Goal: Submit feedback/report problem: Provide input to the site owners about the experience or issues

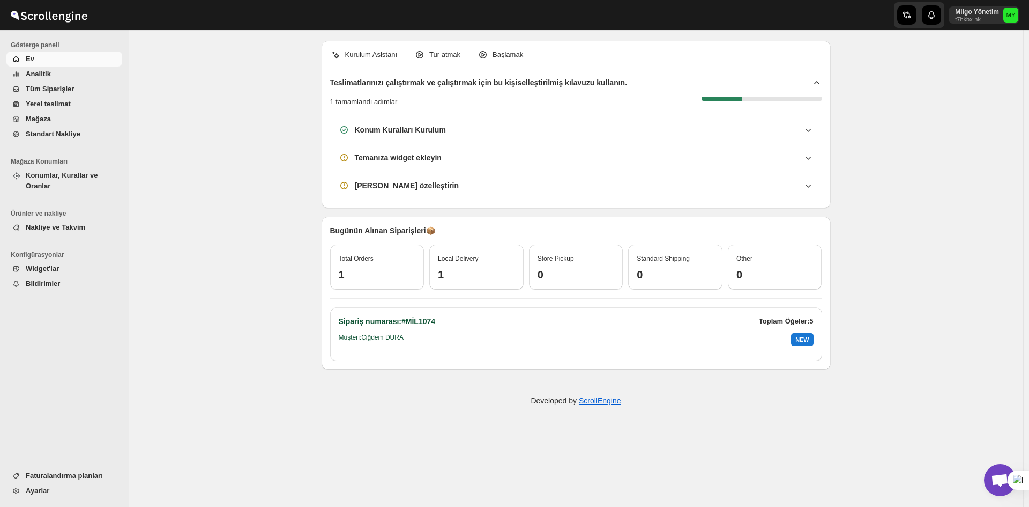
scroll to position [3223, 0]
click at [999, 479] on span "Açık sohbet" at bounding box center [1000, 480] width 18 height 15
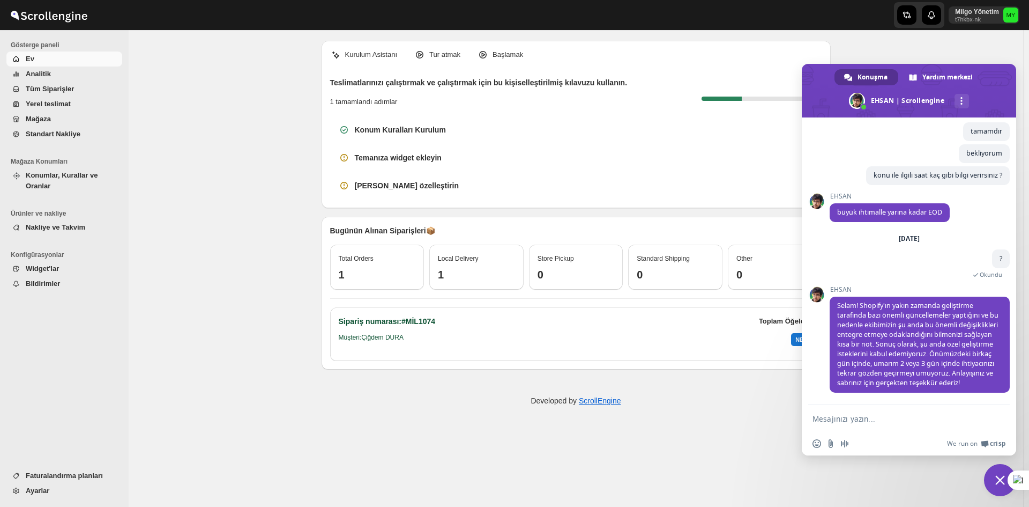
scroll to position [3301, 0]
click at [859, 417] on textarea "Mesajınızı yazın..." at bounding box center [902, 419] width 159 height 10
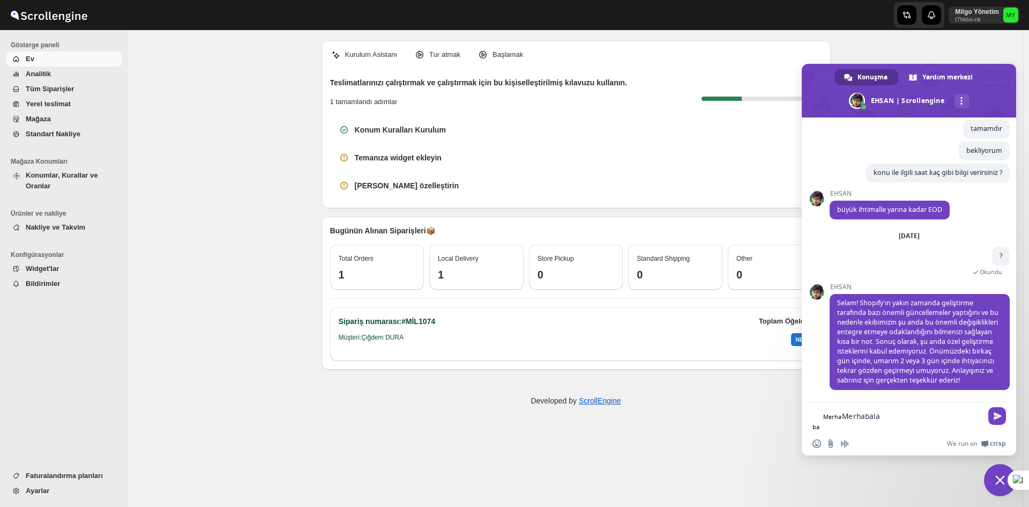
type textarea "Merhabalar"
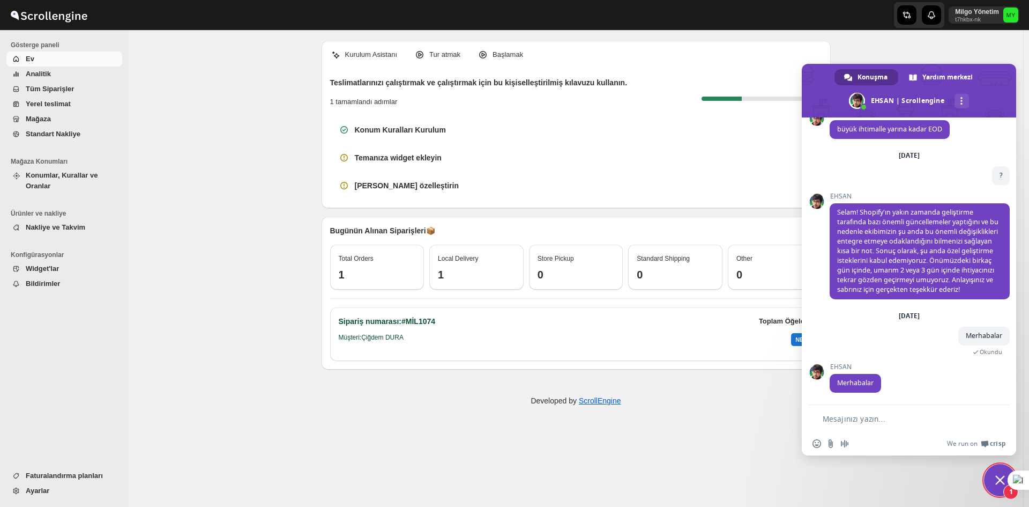
scroll to position [3384, 0]
click at [861, 410] on form at bounding box center [897, 419] width 169 height 29
click at [858, 418] on textarea "Mesajınızı yazın..." at bounding box center [902, 419] width 159 height 10
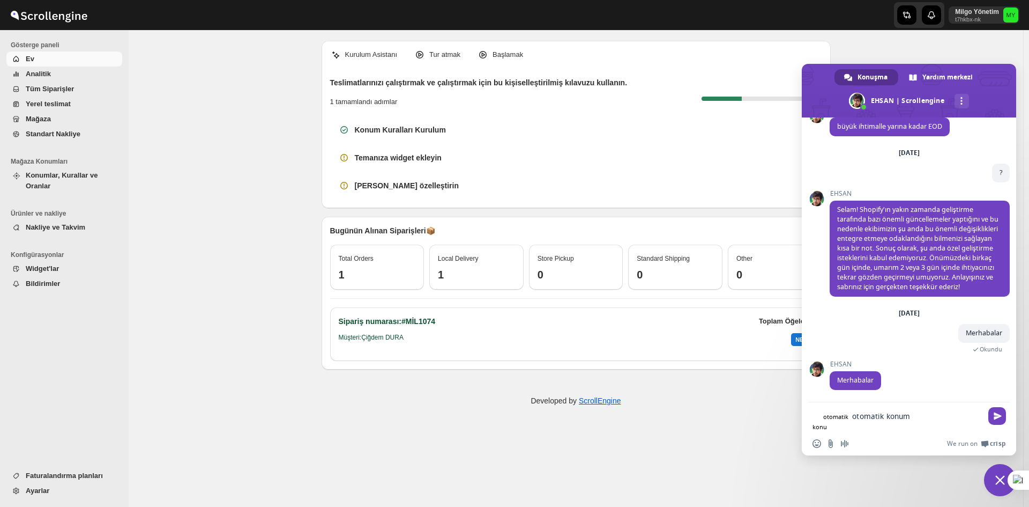
type textarea "otomatik konum"
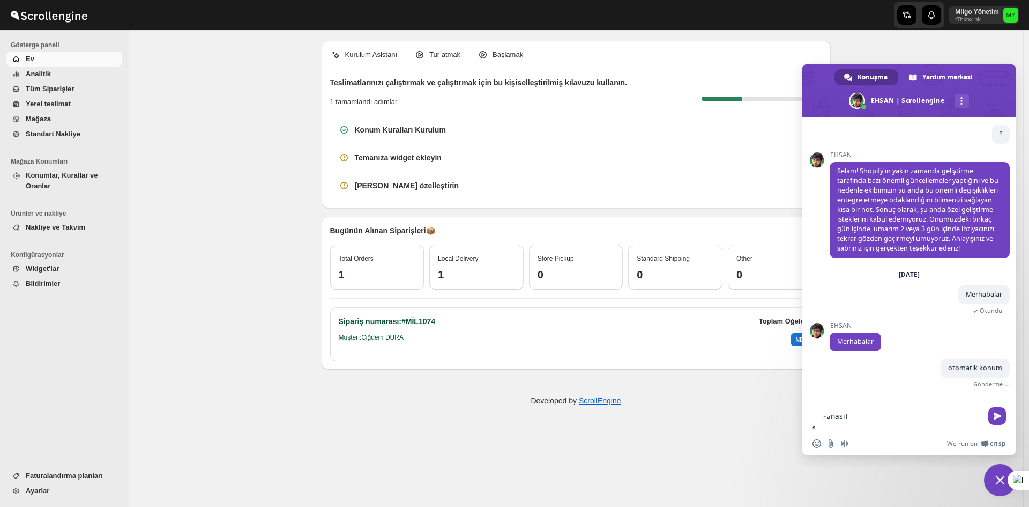
type textarea "nasıl"
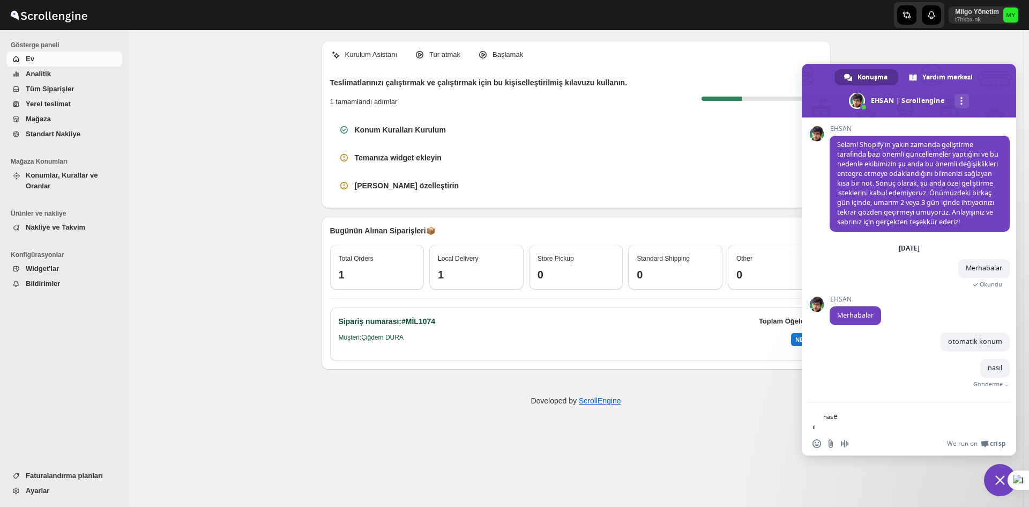
scroll to position [3432, 0]
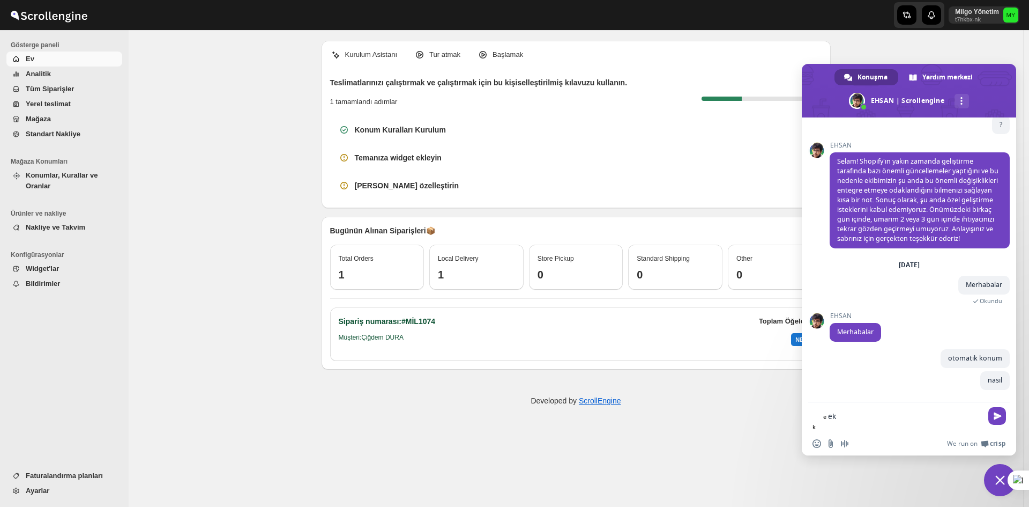
type textarea "e"
type textarea "çekebilir"
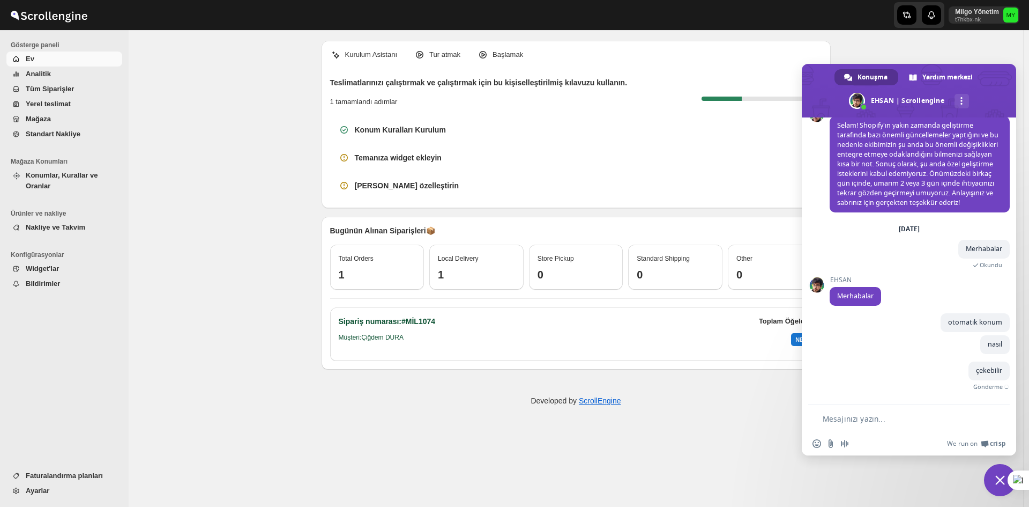
scroll to position [3454, 0]
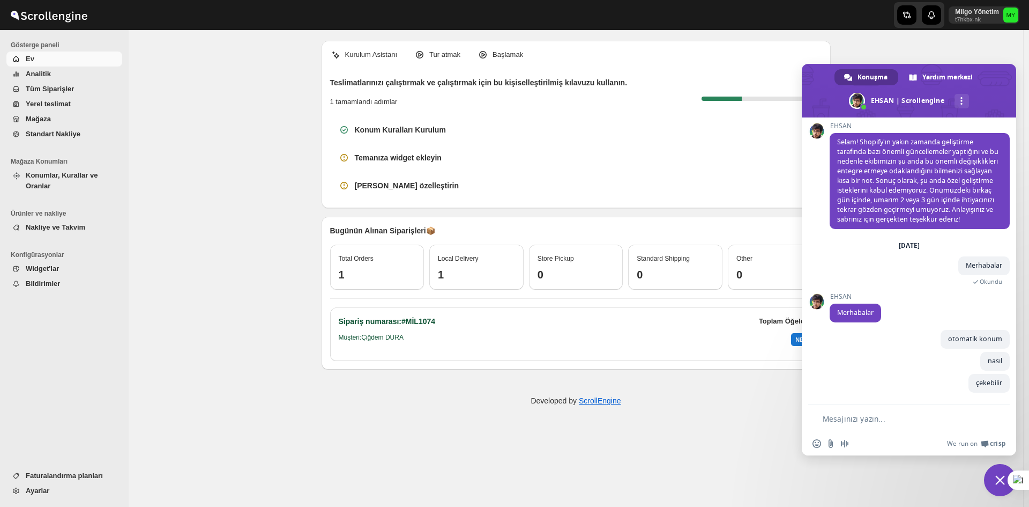
click at [857, 434] on div "Emoji ekle Dosya gönder Sesli mesaj kaydetme We run on Crisp" at bounding box center [909, 443] width 214 height 24
click at [857, 427] on form at bounding box center [897, 419] width 169 height 29
click at [850, 417] on textarea "Mesajınızı yazın..." at bounding box center [902, 419] width 159 height 10
click at [863, 418] on textarea "Mesajınızı yazın..." at bounding box center [902, 419] width 159 height 10
drag, startPoint x: 982, startPoint y: 474, endPoint x: 1004, endPoint y: 476, distance: 22.6
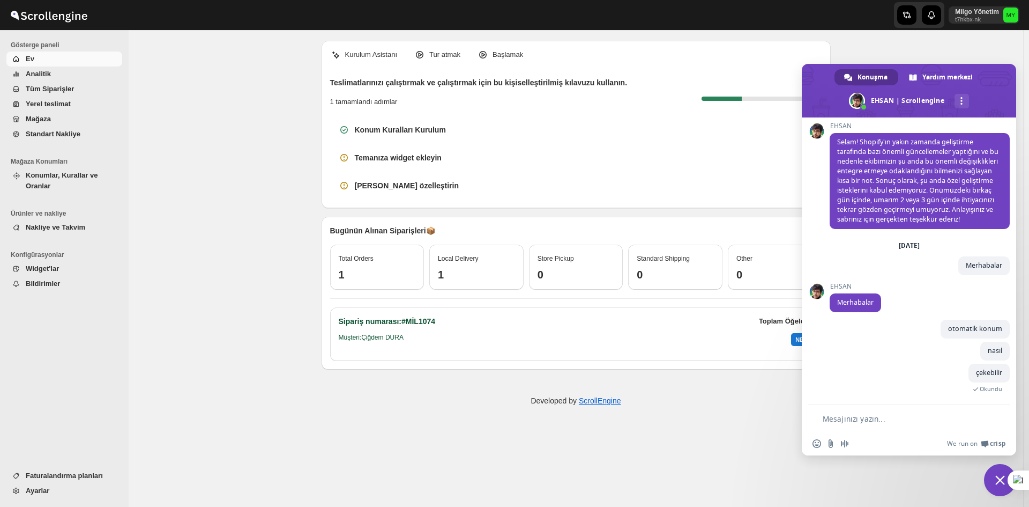
click at [986, 474] on body "Skip to content Milgo Yönetim t7hkbx-nk MY Gösterge paneli Ev Analitik Tüm Sipa…" at bounding box center [514, 253] width 1029 height 507
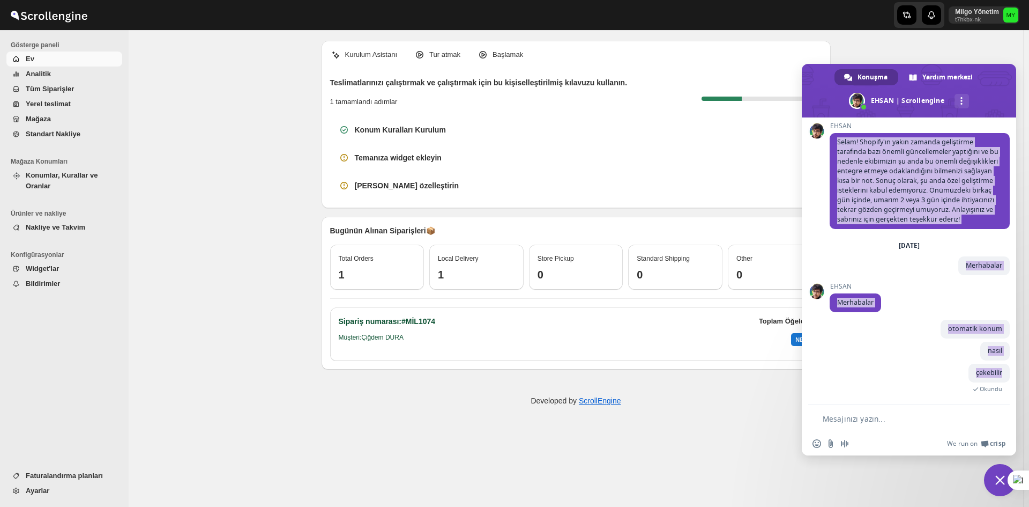
click at [1004, 476] on html "Skip to content Milgo Yönetim t7hkbx-nk MY Gösterge paneli Ev Analitik Tüm Sipa…" at bounding box center [514, 253] width 1029 height 507
click at [993, 474] on span "Sohbeti kapat" at bounding box center [1000, 480] width 32 height 32
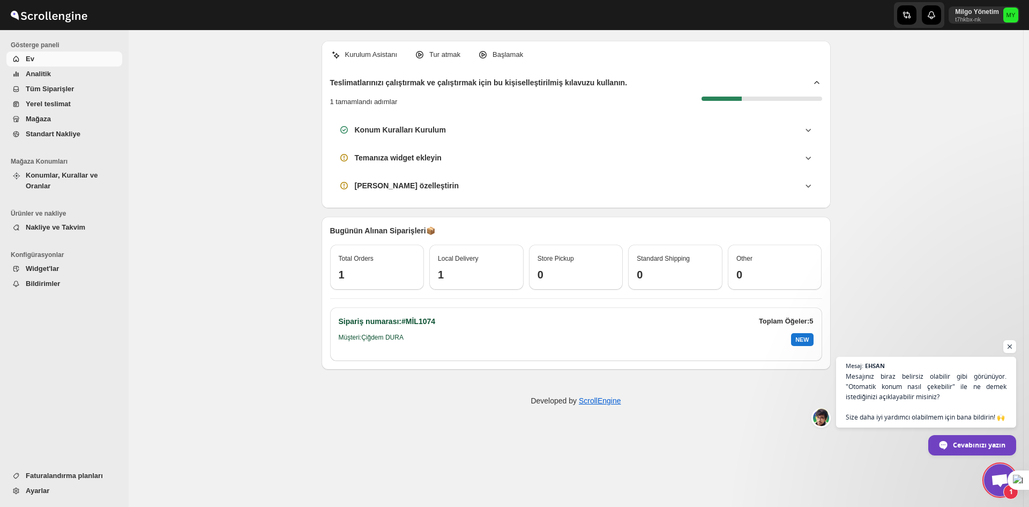
scroll to position [3539, 0]
click at [884, 370] on span "Mesajınız biraz belirsiz olabilir gibi görünüyor. "Otomatik konum nasıl çekebil…" at bounding box center [926, 395] width 163 height 51
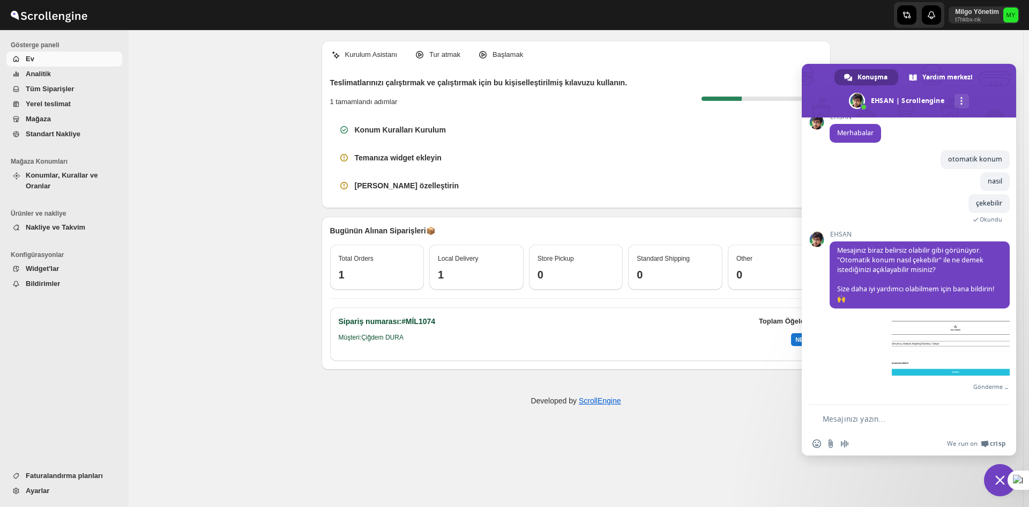
scroll to position [3611, 0]
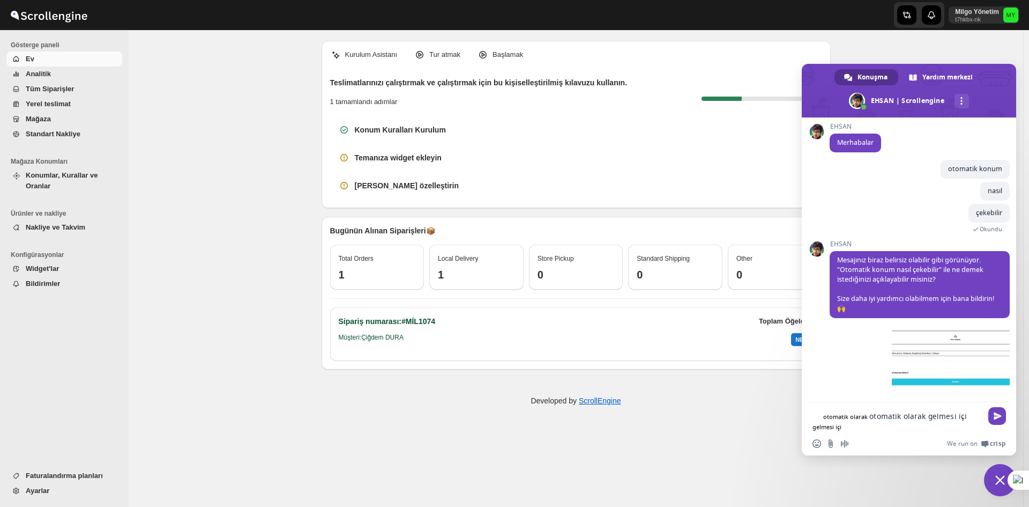
type textarea "otomatik olarak gelmesi için"
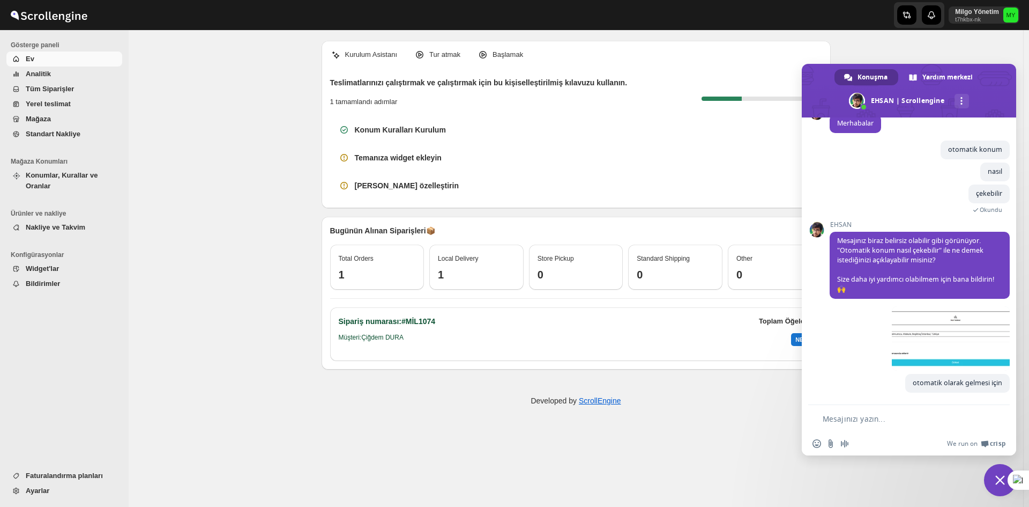
scroll to position [3633, 0]
click at [849, 422] on textarea "Mesajınızı yazın..." at bounding box center [902, 419] width 159 height 10
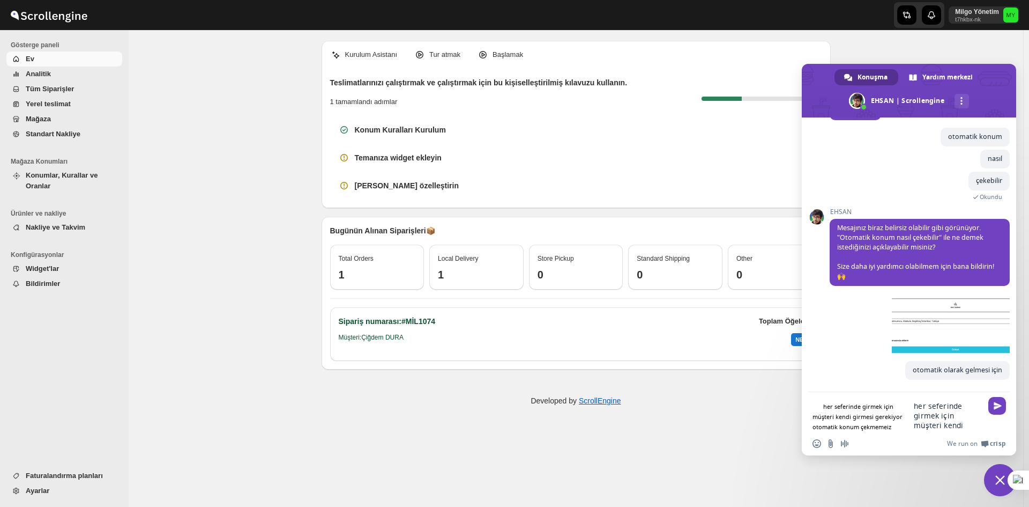
scroll to position [3635, 0]
type textarea "her seferinde girmek için müşteri kendi girmesi gerekiyor otomatik konum çekmem…"
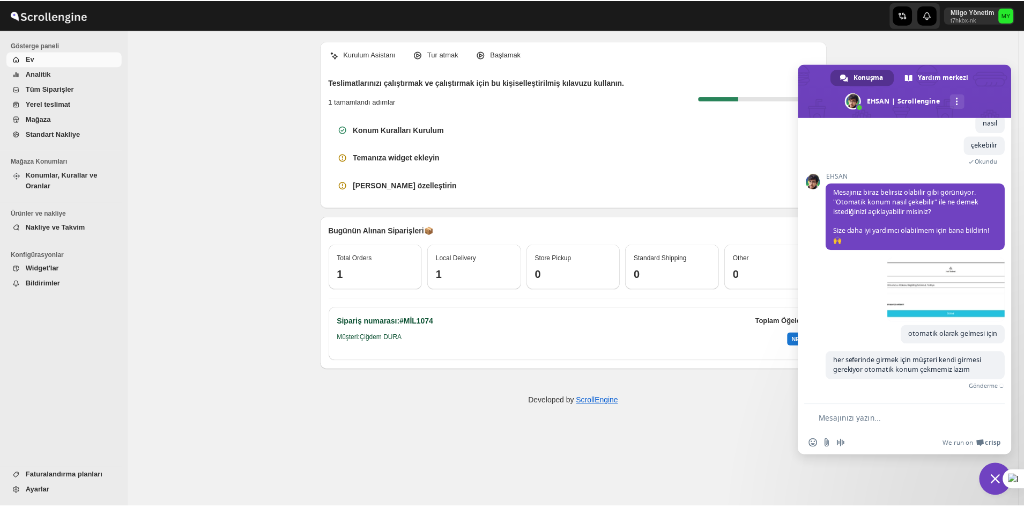
scroll to position [3665, 0]
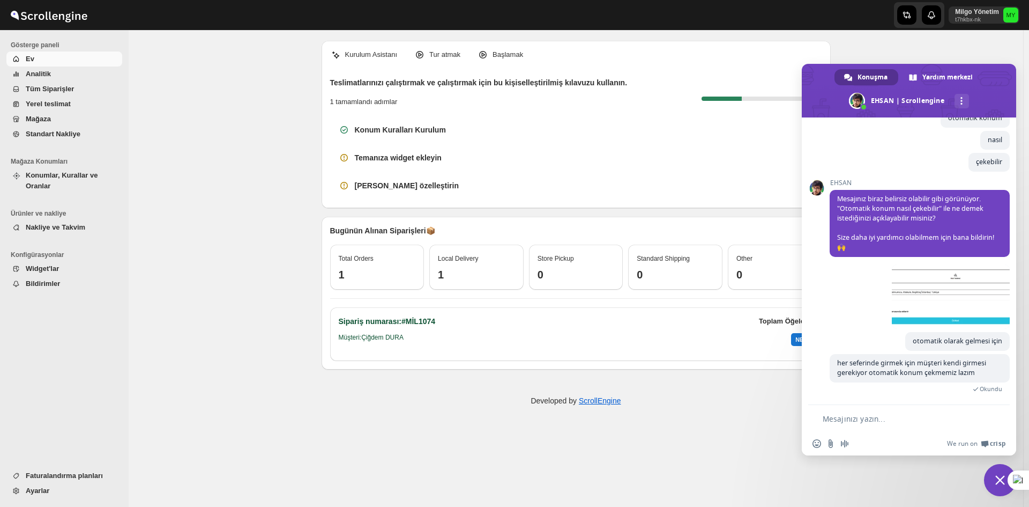
click at [49, 493] on span "Ayarlar" at bounding box center [73, 490] width 94 height 11
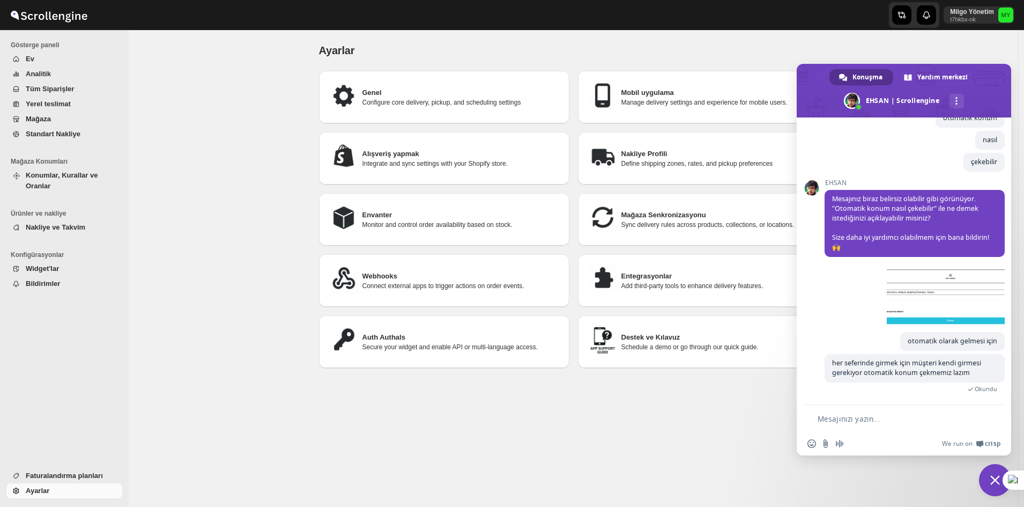
click at [987, 472] on span "Sohbeti kapat" at bounding box center [995, 480] width 32 height 32
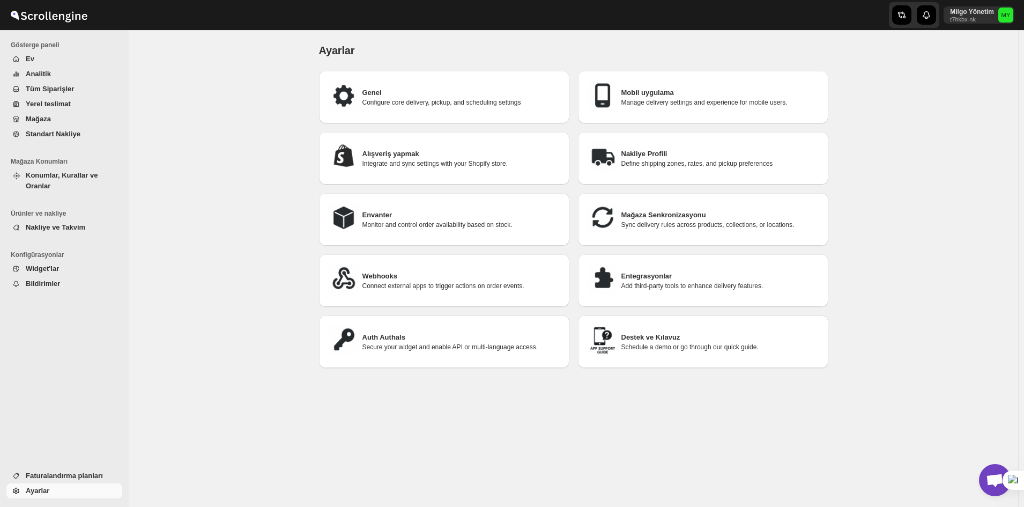
scroll to position [3685, 0]
click at [656, 268] on div "Entegrasyonlar Add third-party tools to enhance delivery features." at bounding box center [702, 280] width 233 height 35
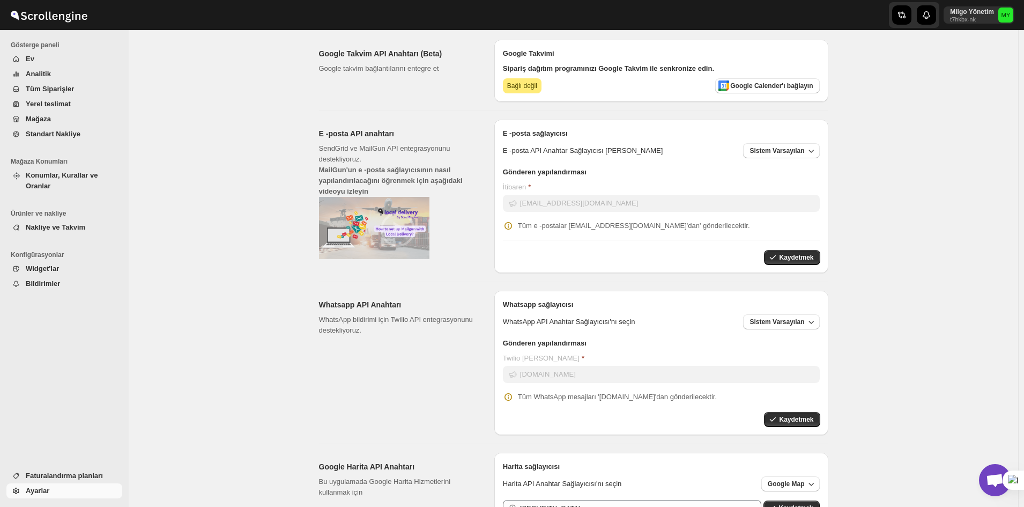
scroll to position [133, 0]
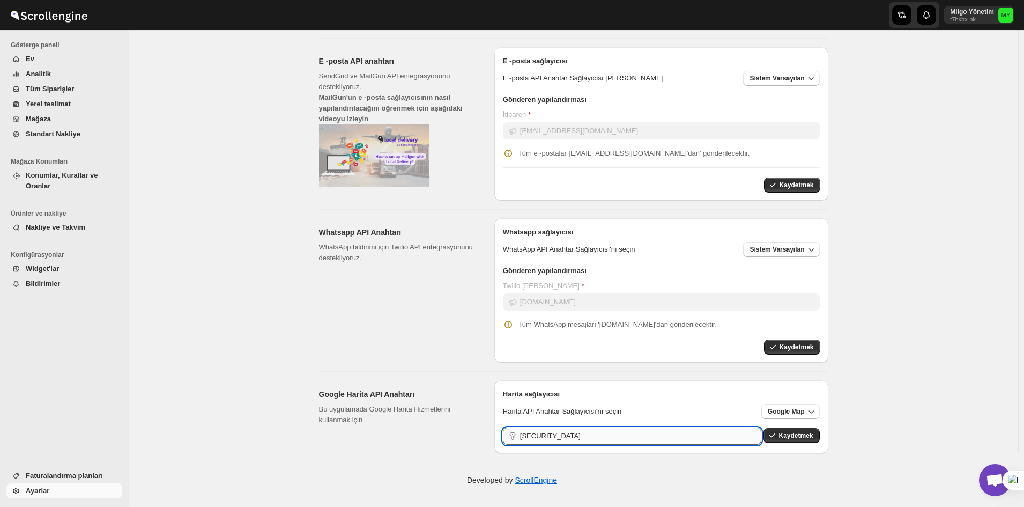
click at [668, 437] on input "AIzaSyDUn4mpq_OuzRLixLajjd3VcBNLd5ZjSOc" at bounding box center [641, 435] width 242 height 17
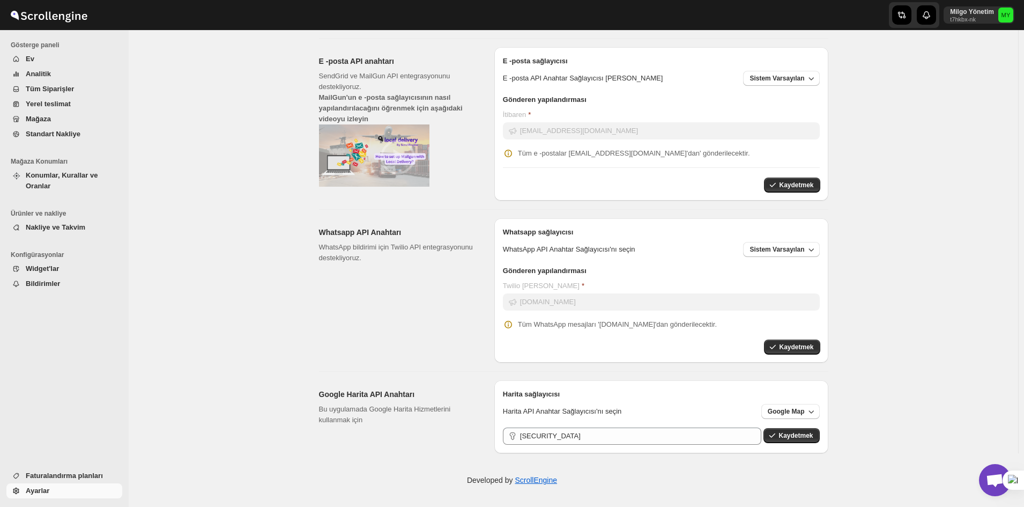
click at [982, 473] on span "Açık sohbet" at bounding box center [995, 480] width 32 height 32
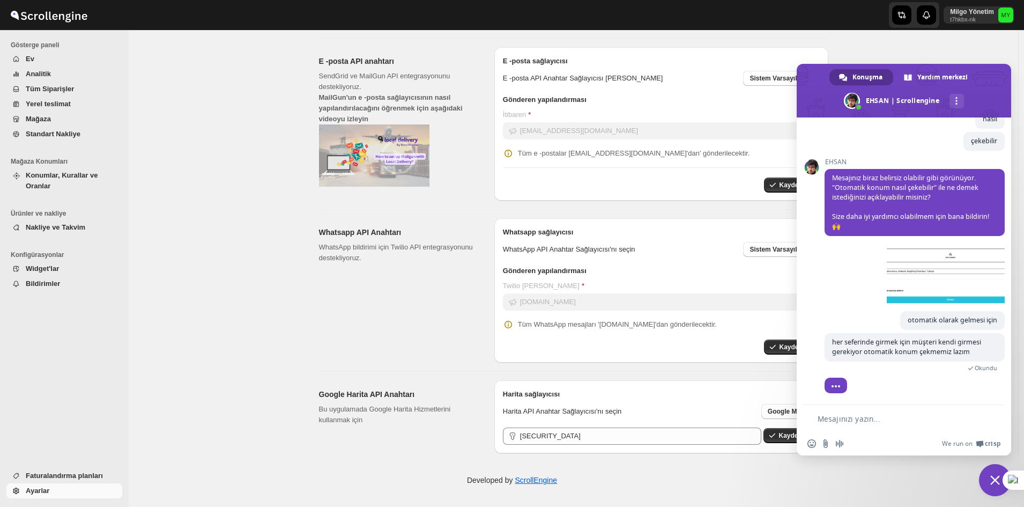
click at [849, 415] on textarea "Mesajınızı yazın..." at bounding box center [896, 419] width 159 height 10
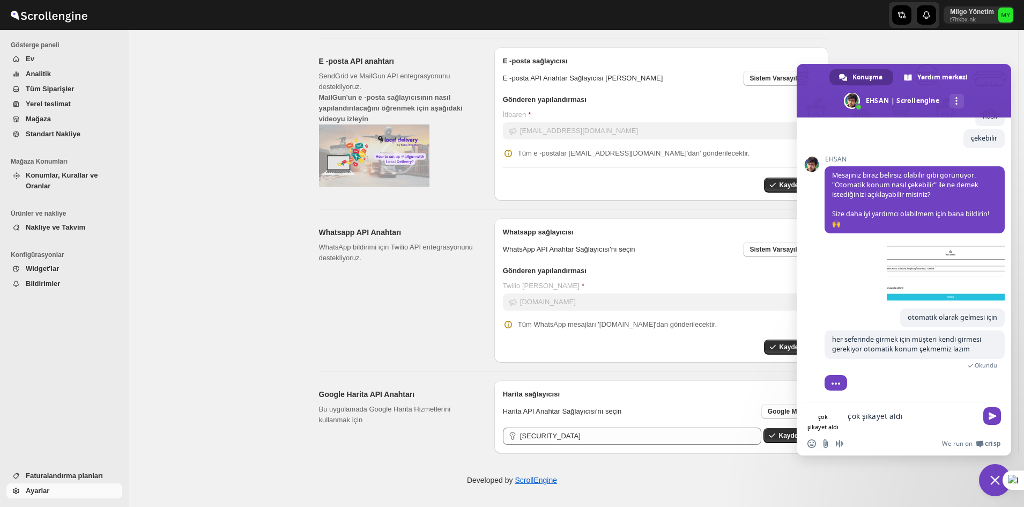
type textarea "çok şikayet aldık"
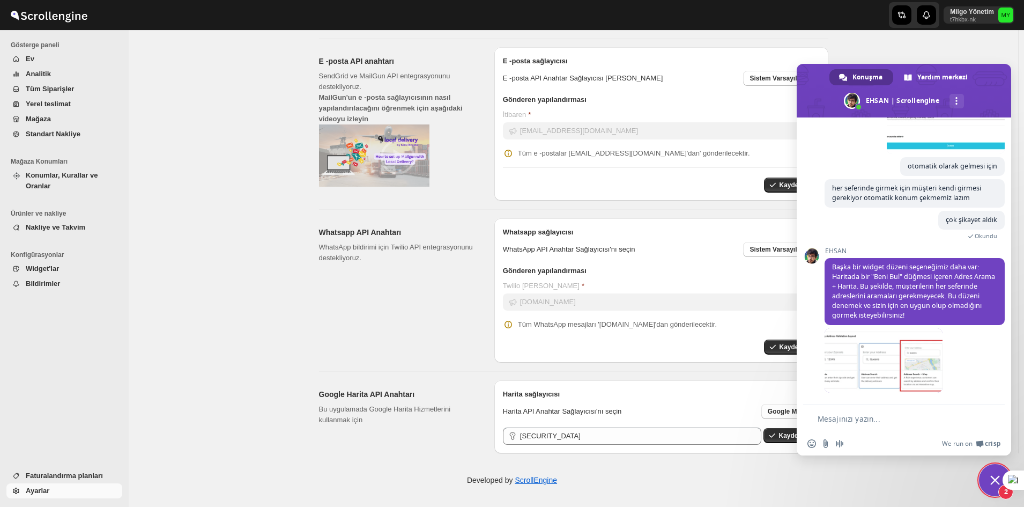
scroll to position [3839, 0]
click at [910, 378] on span at bounding box center [883, 360] width 118 height 64
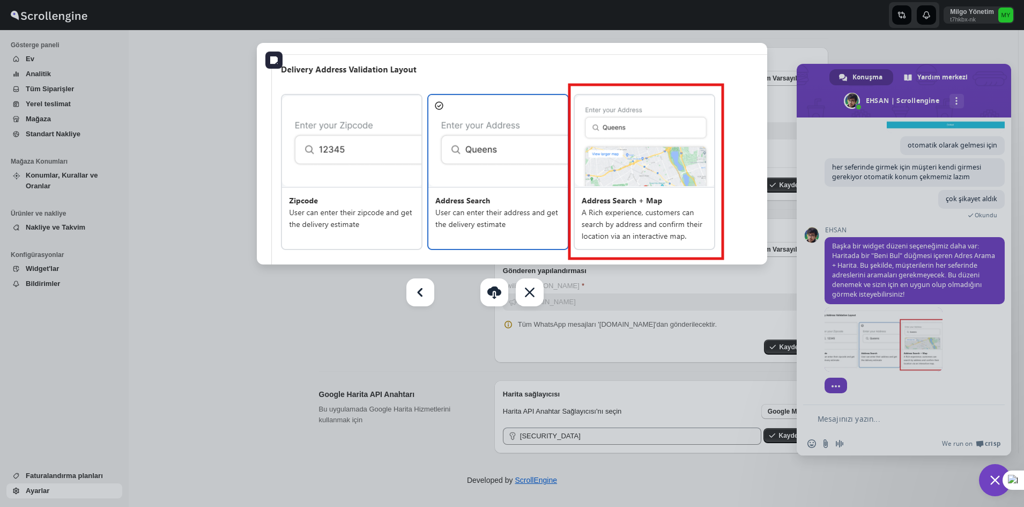
scroll to position [3900, 0]
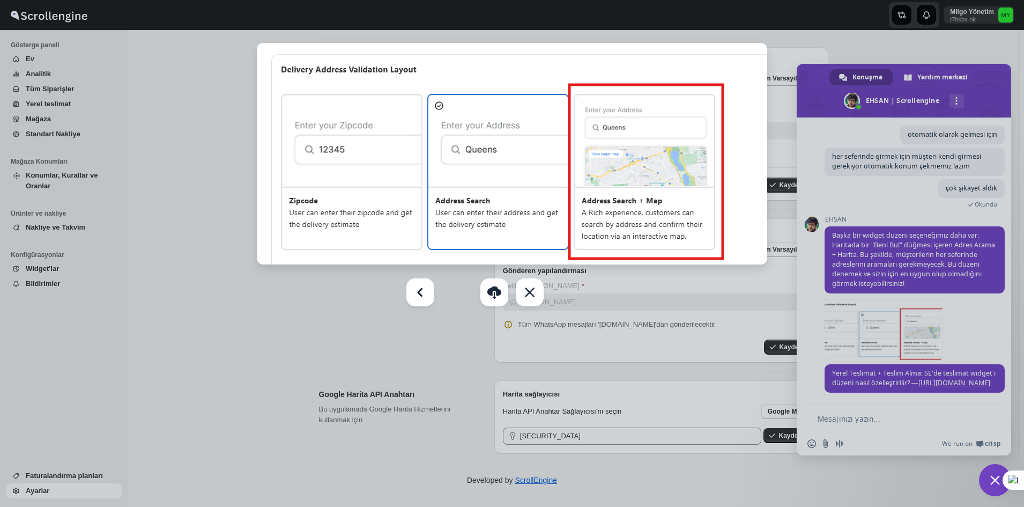
click at [943, 326] on div at bounding box center [512, 253] width 1024 height 507
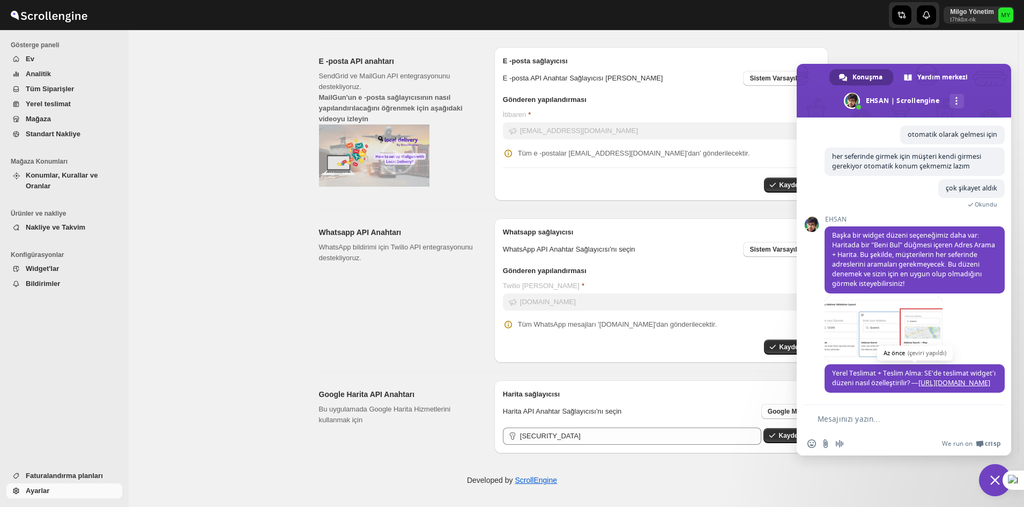
click at [918, 378] on link "[URL][DOMAIN_NAME]" at bounding box center [954, 382] width 72 height 9
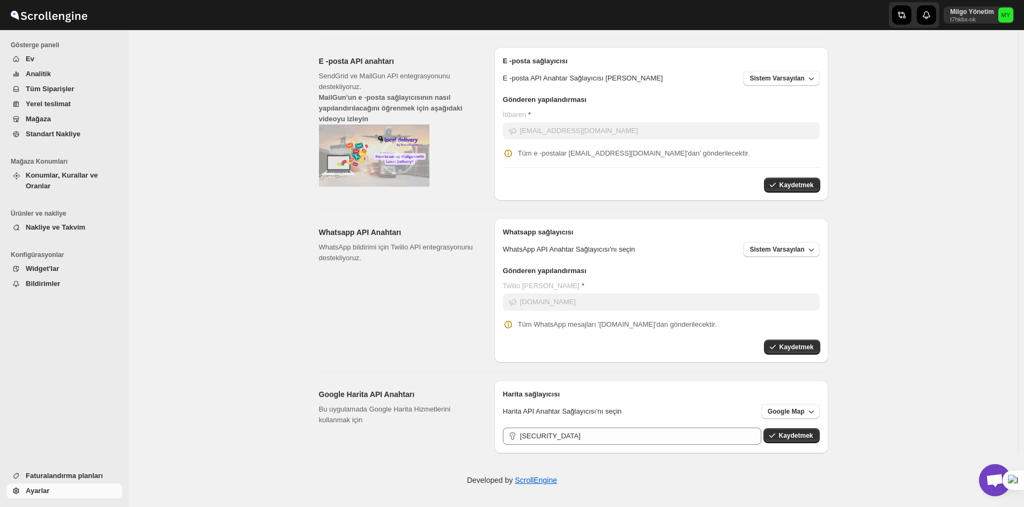
drag, startPoint x: 979, startPoint y: 470, endPoint x: 985, endPoint y: 472, distance: 5.6
click at [979, 470] on div "Developed by ScrollEngine" at bounding box center [512, 480] width 1024 height 54
click at [990, 474] on span "Açık sohbet" at bounding box center [995, 480] width 18 height 15
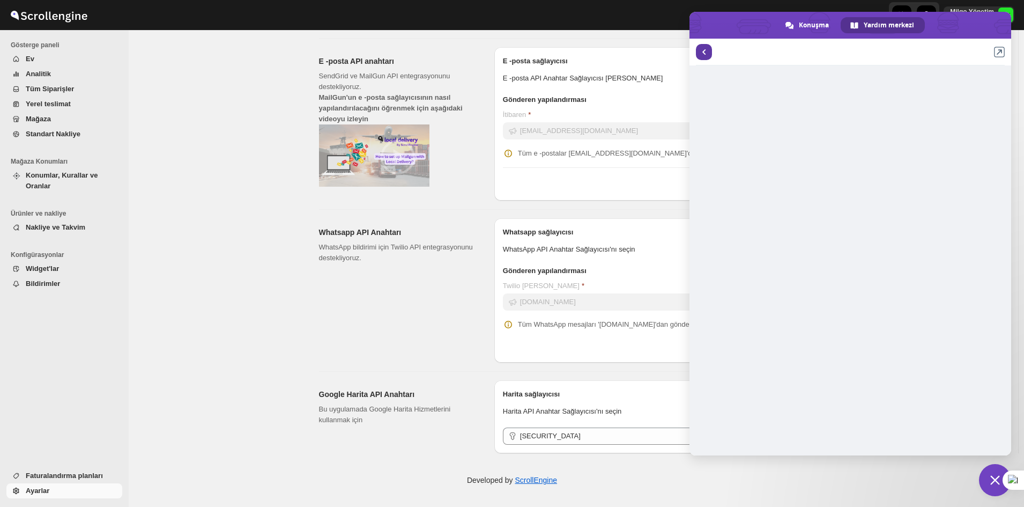
click at [700, 51] on span "Makalelere geri dön" at bounding box center [704, 52] width 16 height 16
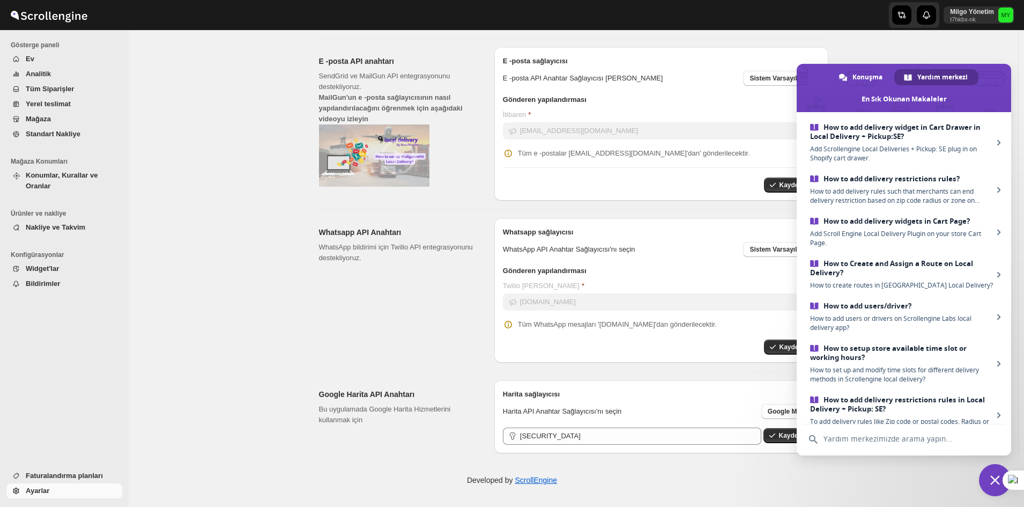
click at [845, 441] on input "text" at bounding box center [904, 438] width 202 height 29
click at [864, 80] on span "Konuşma" at bounding box center [867, 77] width 30 height 16
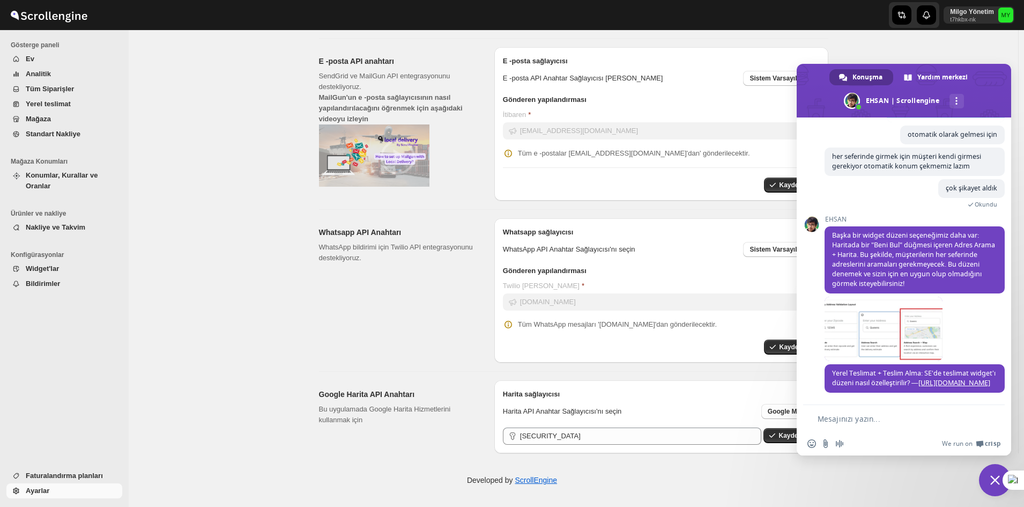
click at [919, 412] on form at bounding box center [891, 419] width 169 height 29
click at [916, 425] on form at bounding box center [891, 419] width 169 height 29
click at [912, 422] on textarea "Mesajınızı yazın..." at bounding box center [896, 419] width 159 height 10
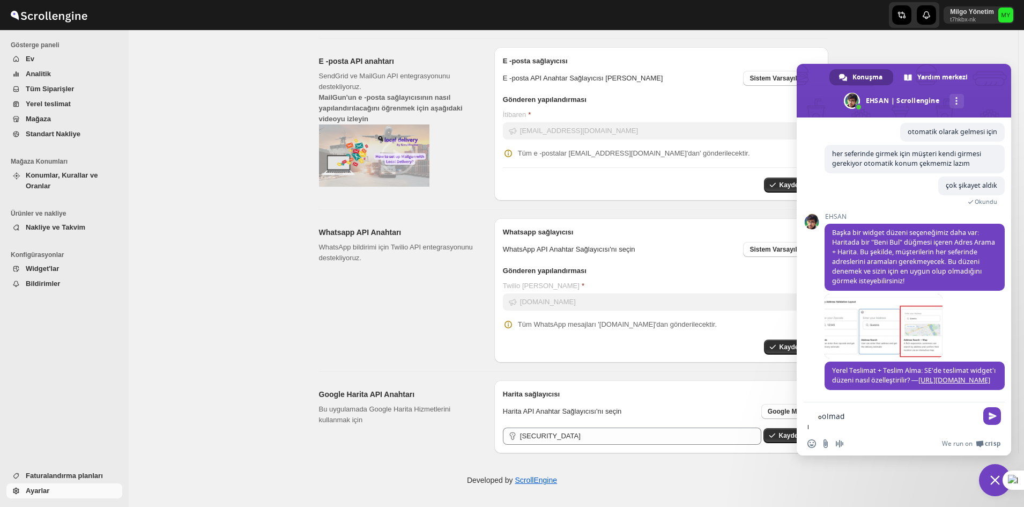
type textarea "olmadı"
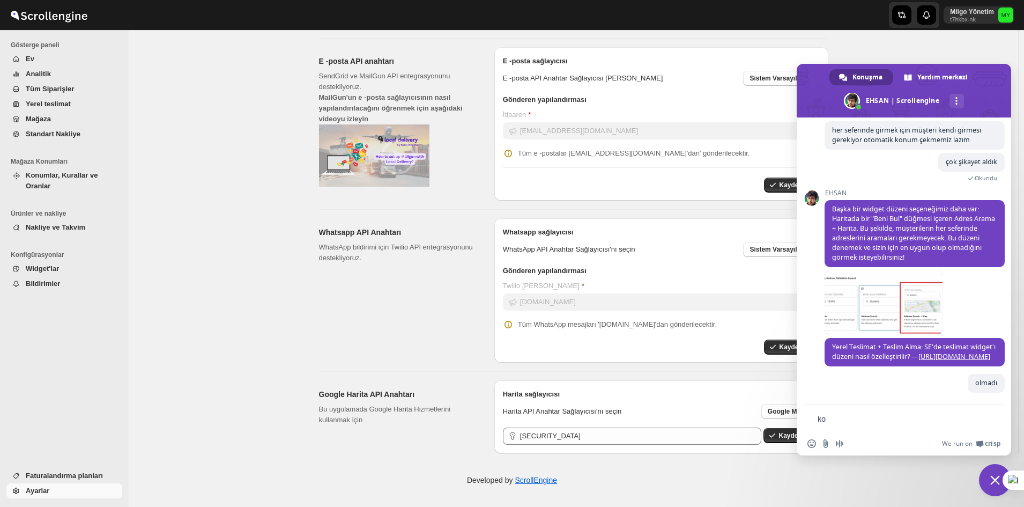
scroll to position [0, 0]
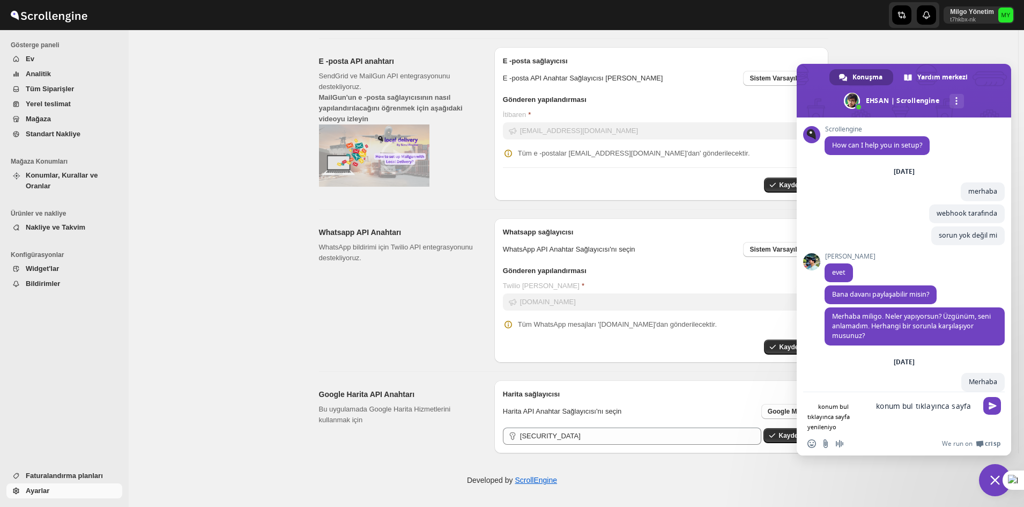
type textarea "konum bul tıklayınca sayfa yenileniyor"
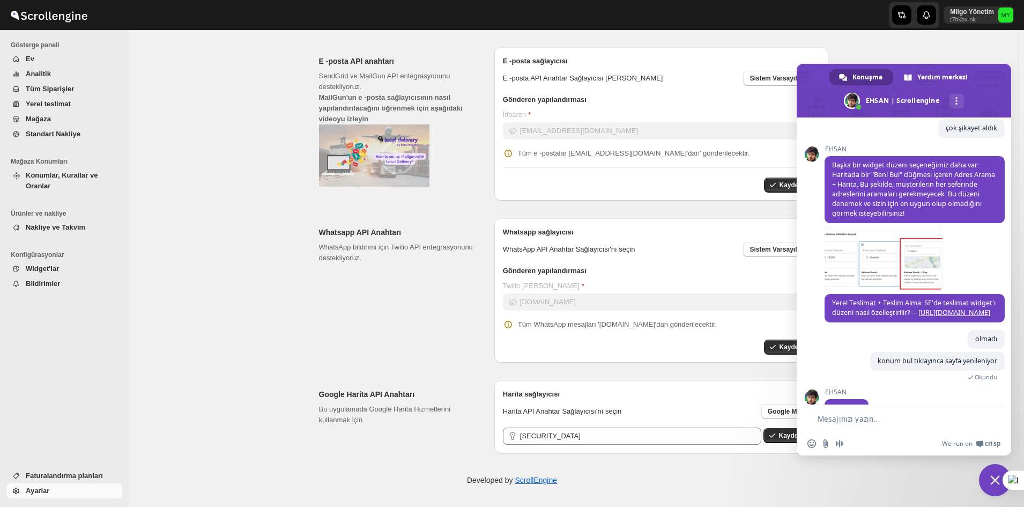
scroll to position [4006, 0]
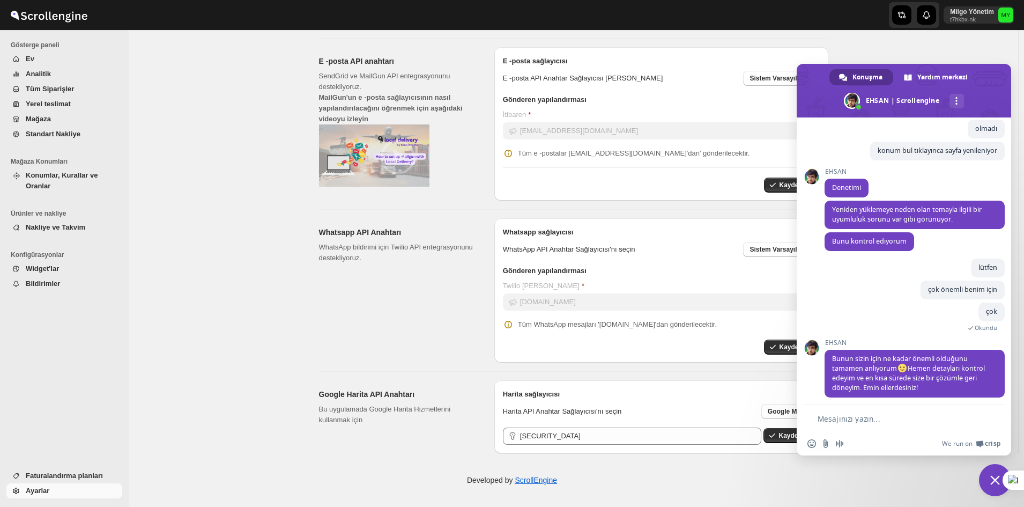
type textarea "tüm müşteril"
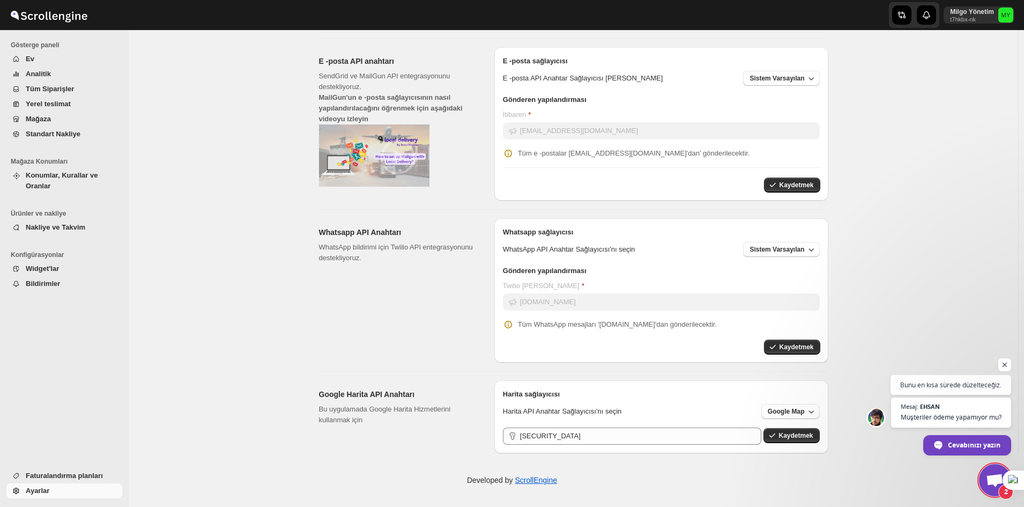
scroll to position [4234, 0]
click at [963, 401] on span "Mesaj: EHSAN Müşteriler ödeme yapamıyor mu?" at bounding box center [951, 412] width 122 height 31
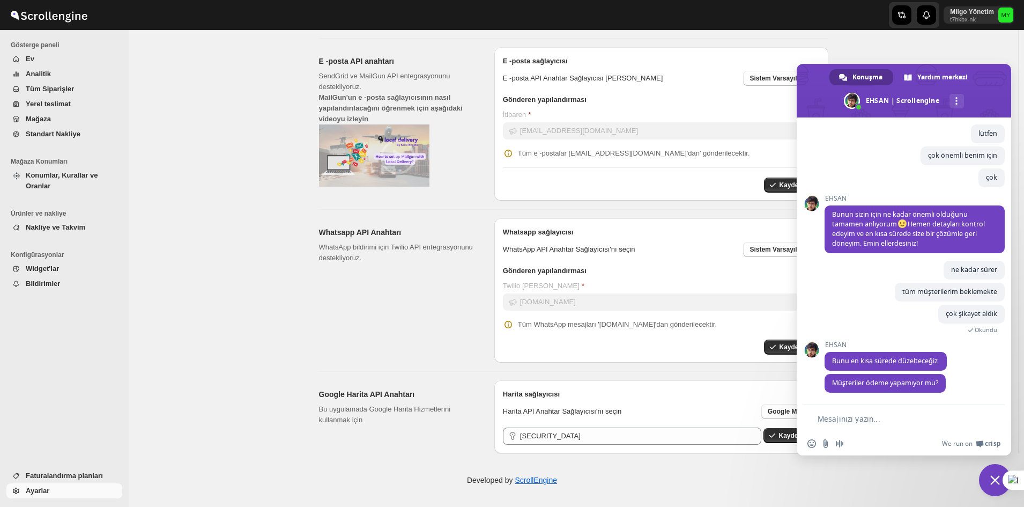
scroll to position [4304, 0]
click at [874, 417] on textarea "Mesajınızı yazın..." at bounding box center [896, 419] width 159 height 10
click at [859, 420] on textarea "Mesajınızı yazın..." at bounding box center [896, 419] width 159 height 10
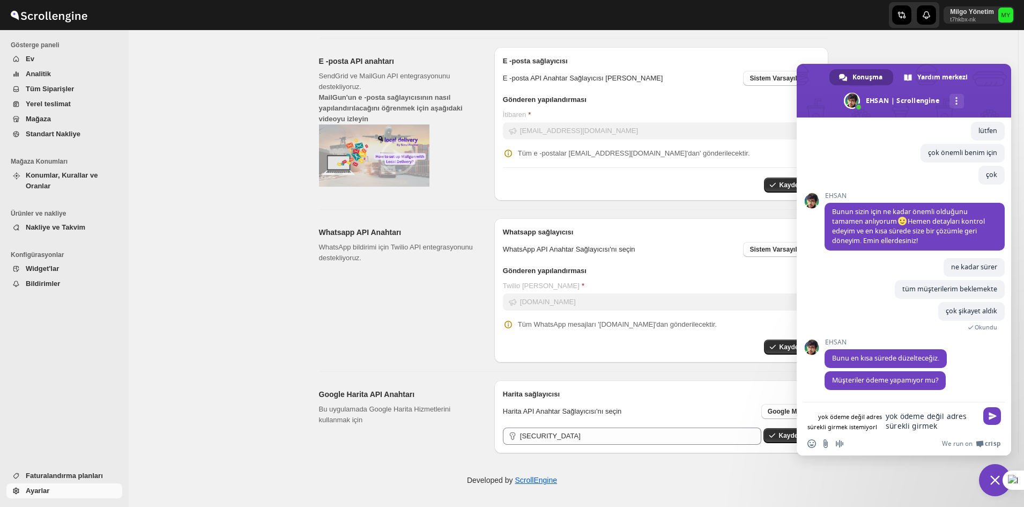
type textarea "yok ödeme değil adres sürekli girmek istemiyorlar"
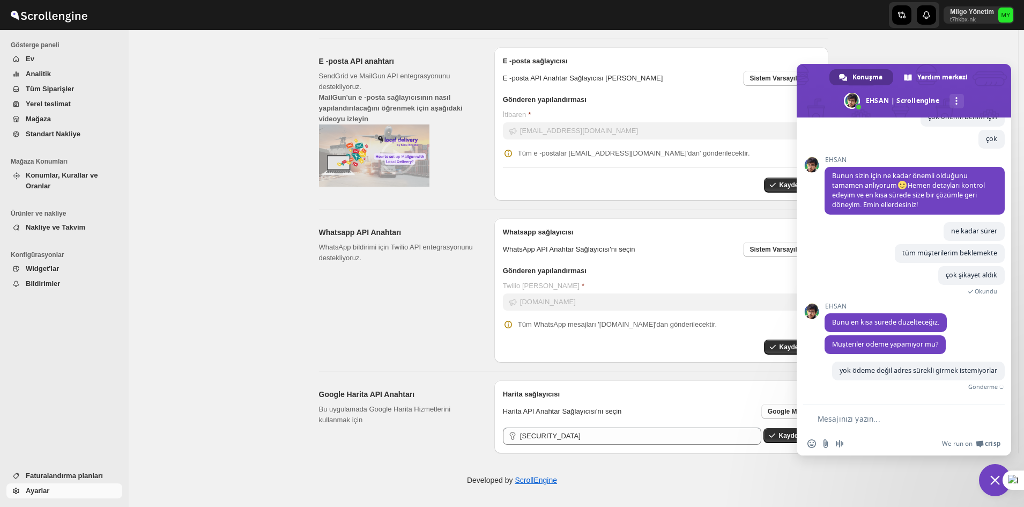
scroll to position [4340, 0]
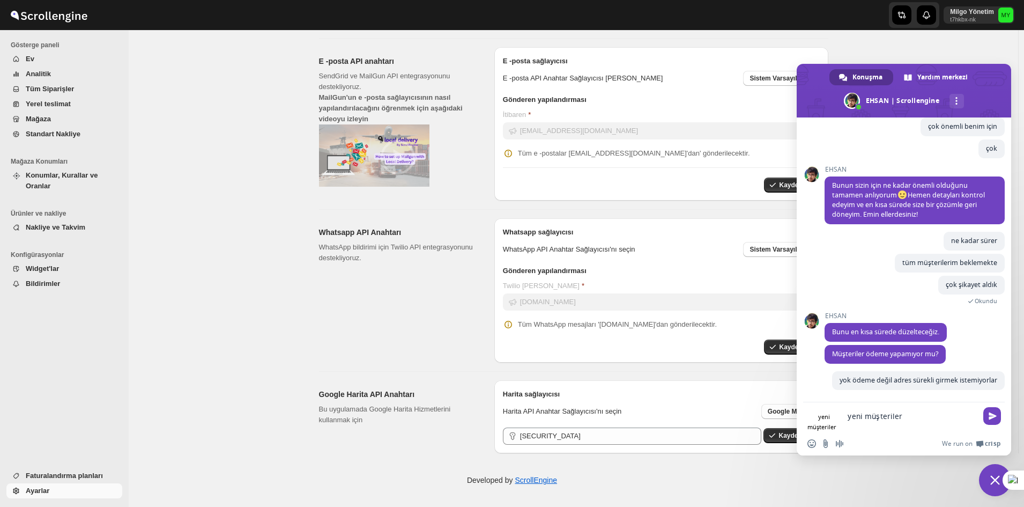
type textarea "yeni müşteriler"
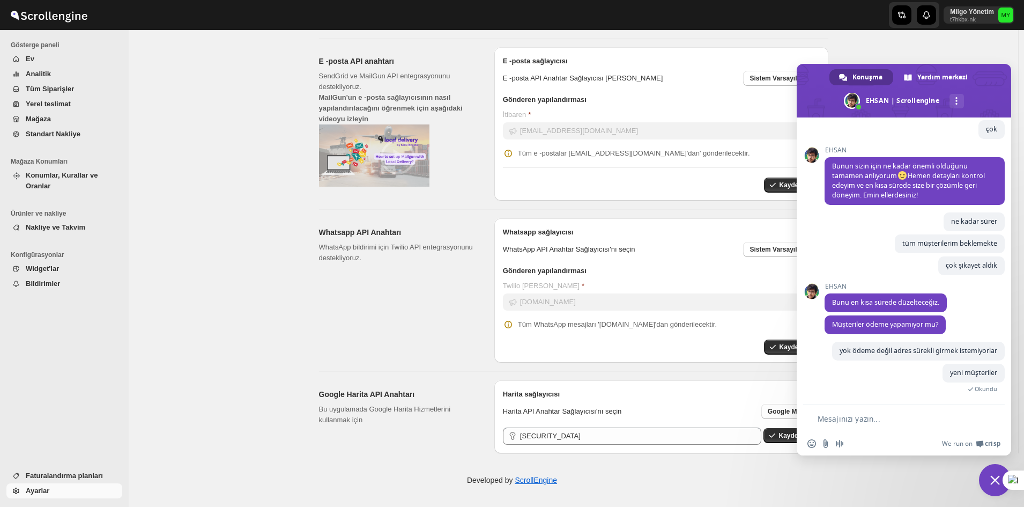
scroll to position [4292, 0]
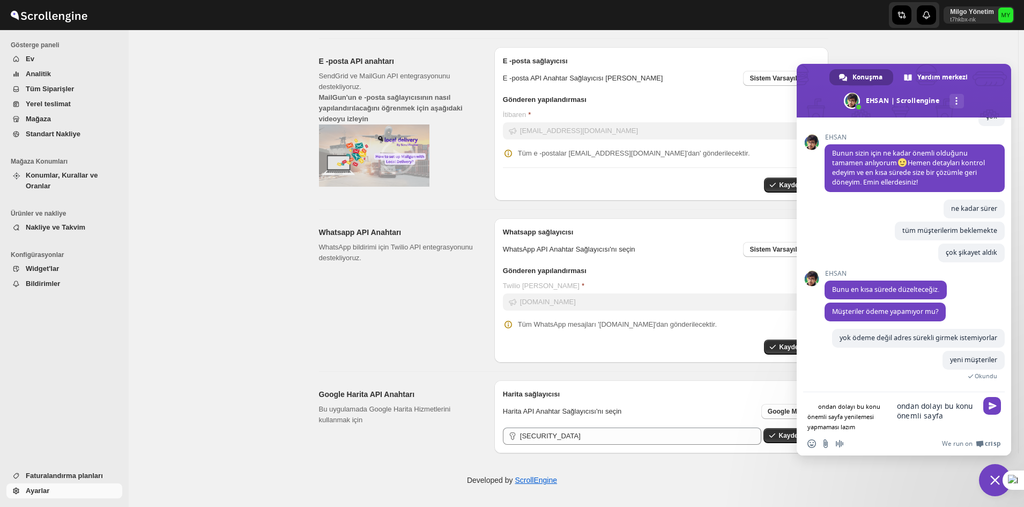
type textarea "ondan dolayı bu konu önemli sayfa yenilemesi yapmaması lazım"
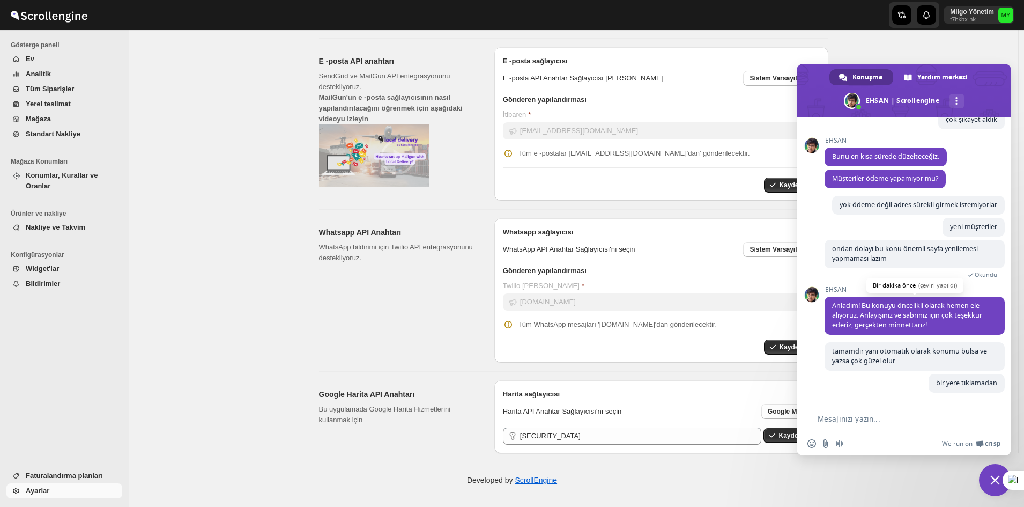
scroll to position [4508, 0]
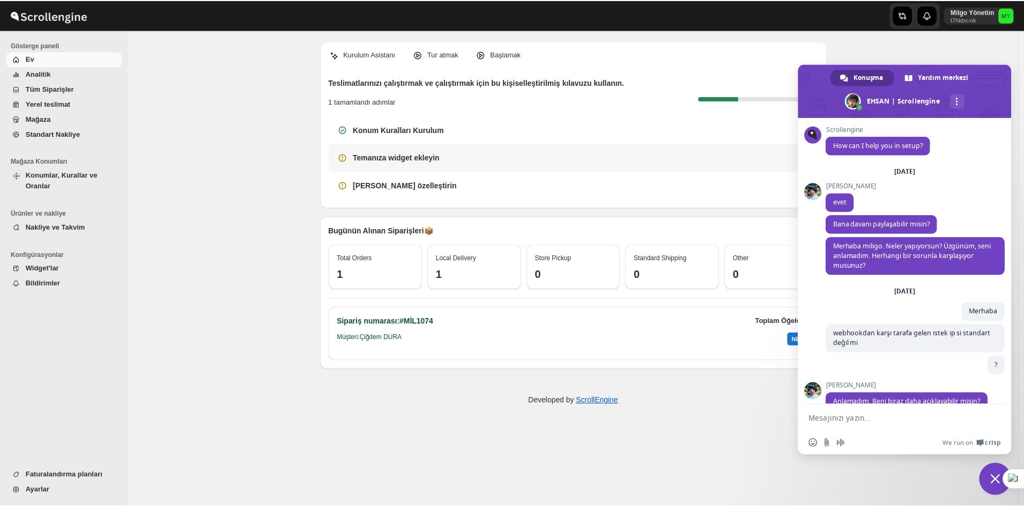
scroll to position [3830, 0]
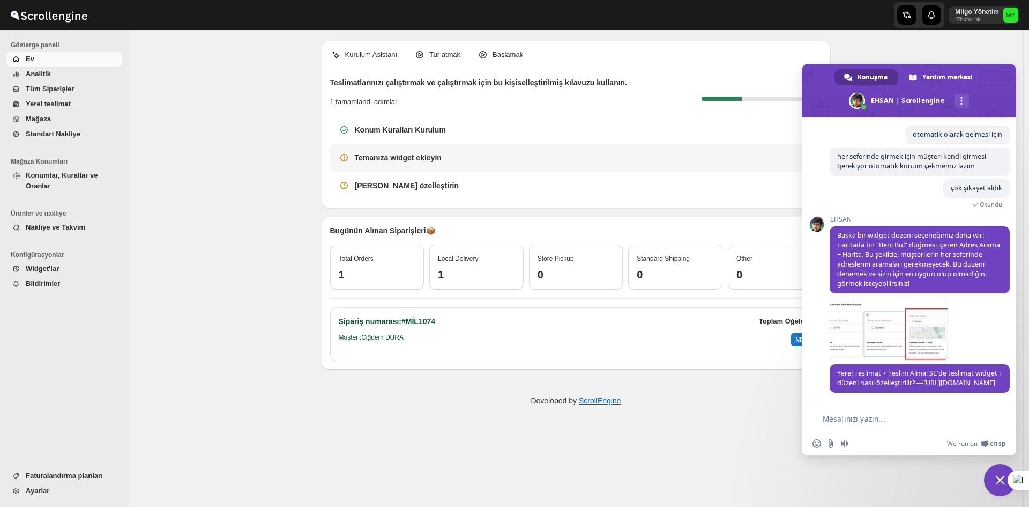
click at [397, 147] on div "Temanıza widget ekleyin" at bounding box center [576, 158] width 492 height 28
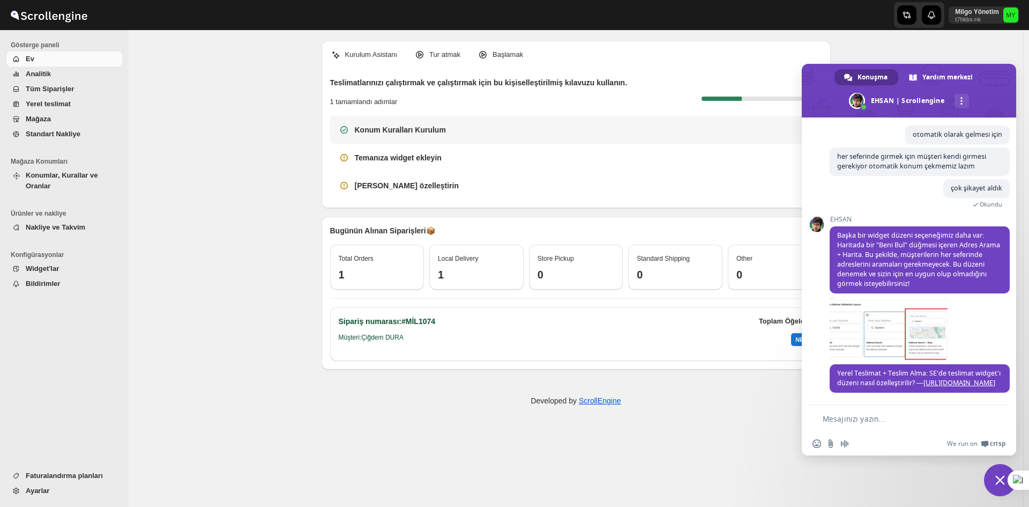
click at [396, 132] on h3 "Konum Kuralları Kurulum" at bounding box center [400, 129] width 91 height 11
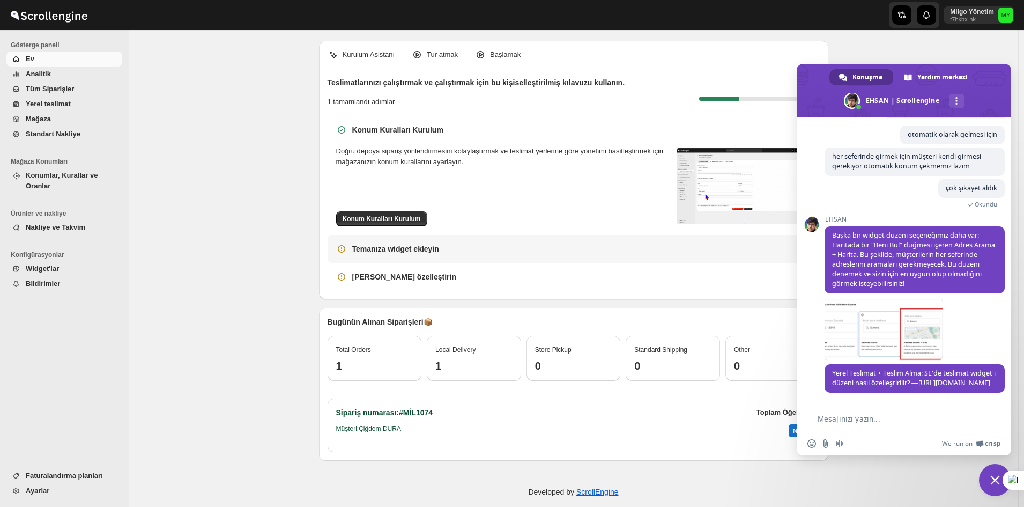
click at [406, 244] on h3 "Temanıza widget ekleyin" at bounding box center [395, 248] width 87 height 11
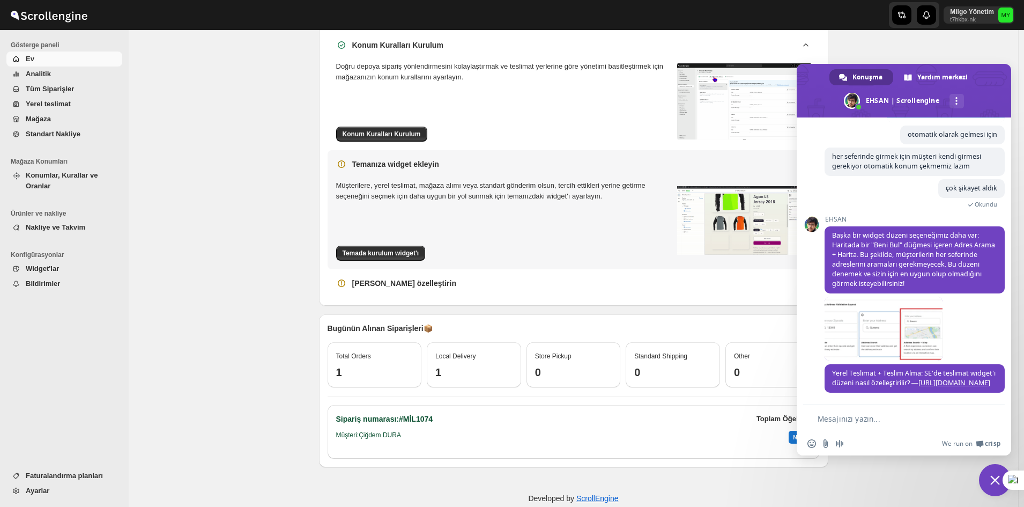
scroll to position [103, 0]
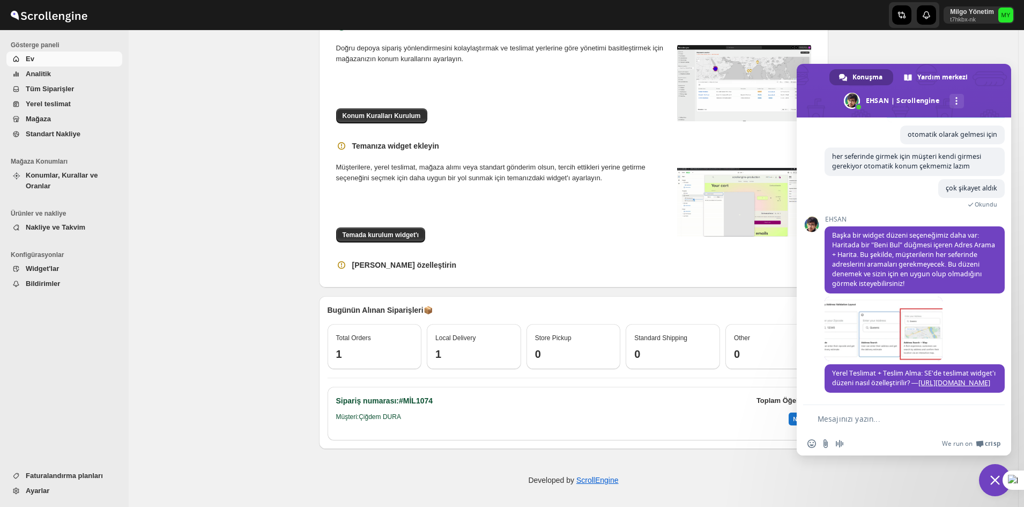
click at [38, 264] on span "Widget'lar" at bounding box center [42, 268] width 33 height 8
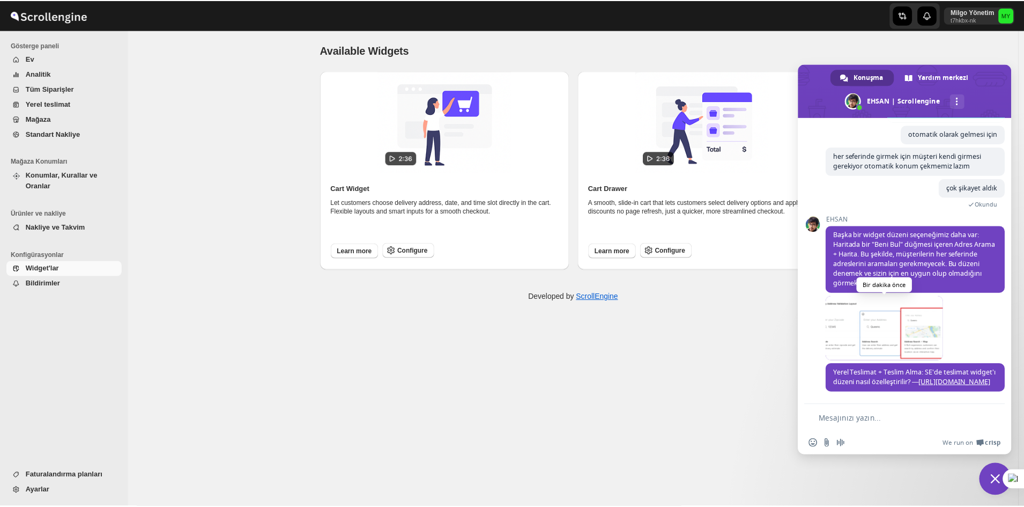
scroll to position [3830, 0]
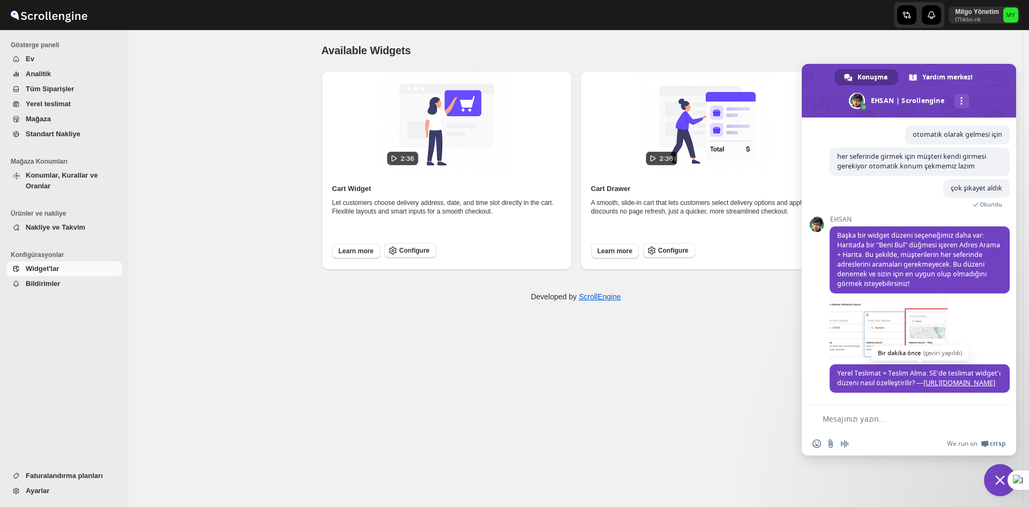
click at [924, 378] on link "[URL][DOMAIN_NAME]" at bounding box center [960, 382] width 72 height 9
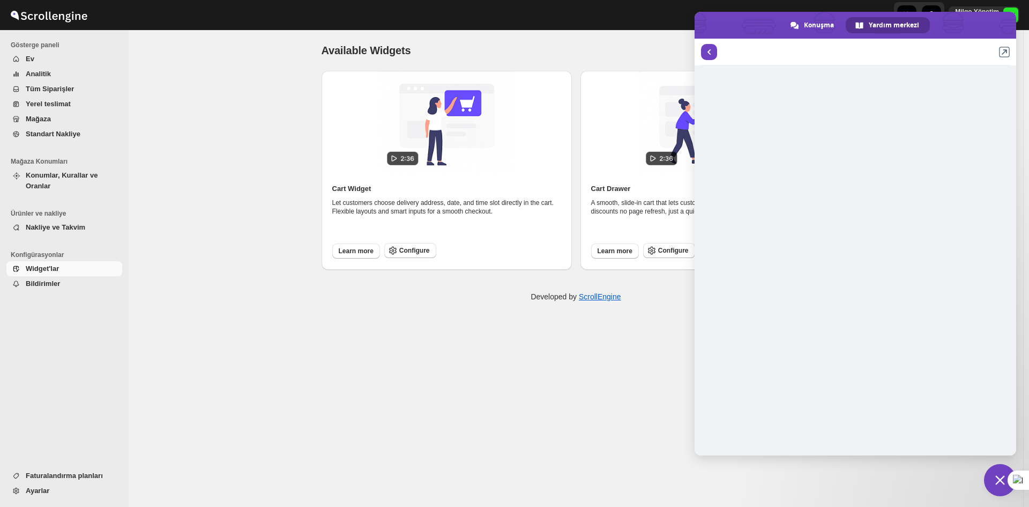
click at [533, 346] on div "Available Widgets. This page is ready Available Widgets Cart Widget Let custome…" at bounding box center [576, 268] width 895 height 476
click at [409, 247] on span "Configure" at bounding box center [414, 250] width 31 height 9
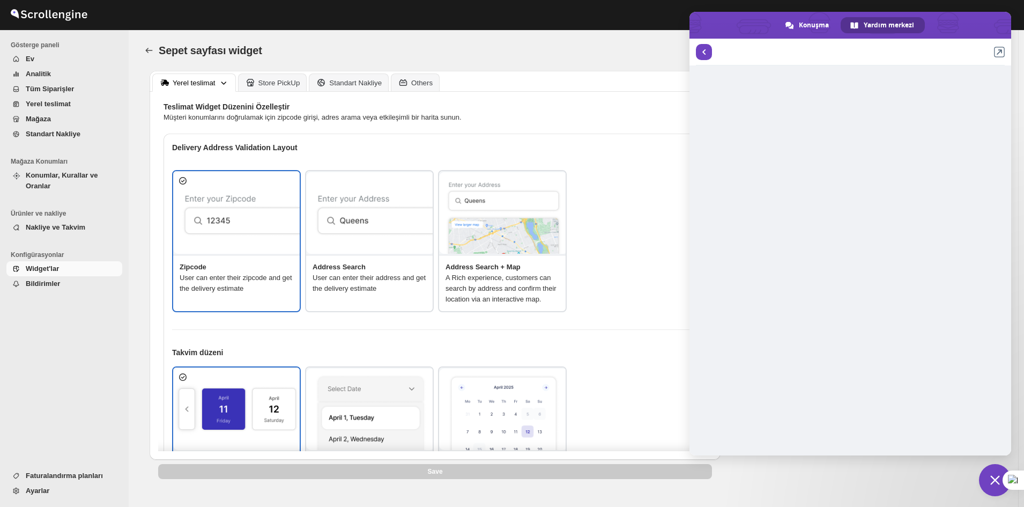
type textarea "Posta Kodu Girişi"
type textarea "Kontrol"
type textarea "Adres Ara"
type textarea "Adres Arama"
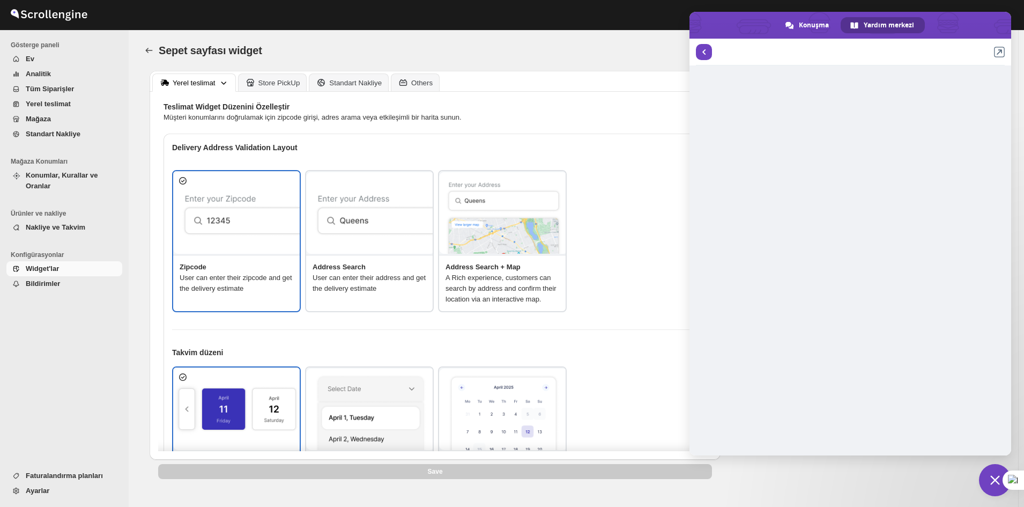
type textarea "<span style="color:red">Bu bölgeye şu an teslimat yapamıyoruz.</span>"
type textarea "Teslimat Tarih Seç"
type textarea "Tercih ettiğiniz zaman aralığını seçin."
type textarea "Üzgünüz! Seçtiğiniz ürün, belirtilen konumda mevcut değil. Lütfen farklı bir ma…"
type textarea "Below items are out of stock"
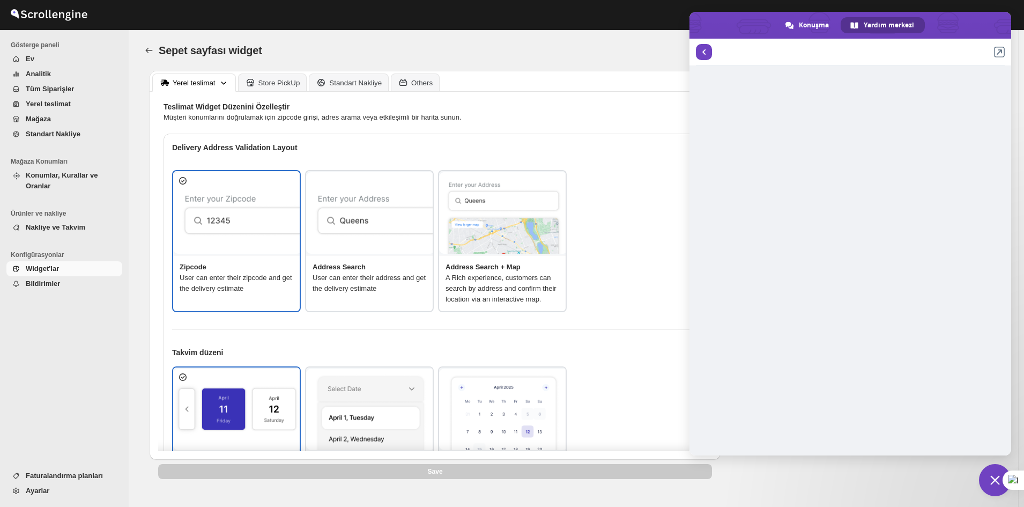
type textarea "Please remove out of stock product from cart to continue."
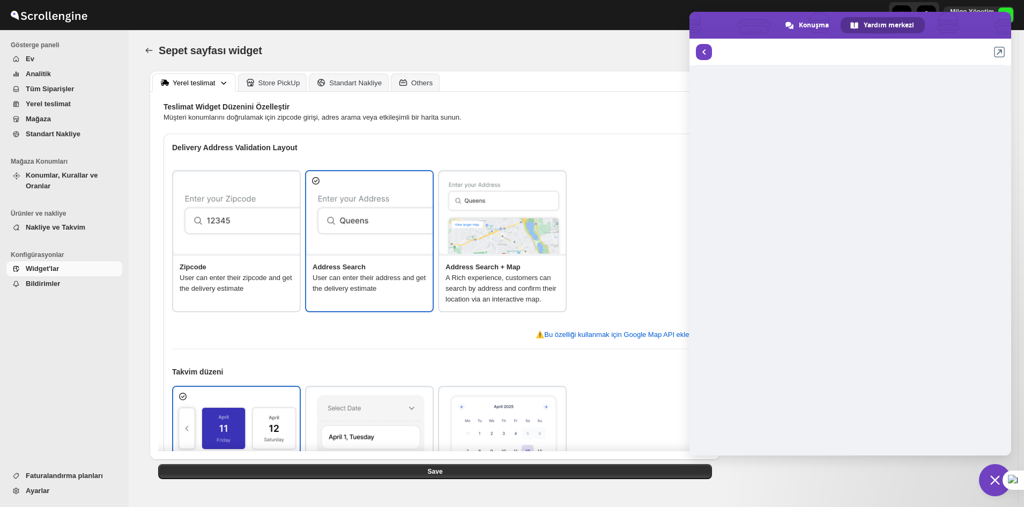
click at [507, 234] on img at bounding box center [503, 213] width 129 height 82
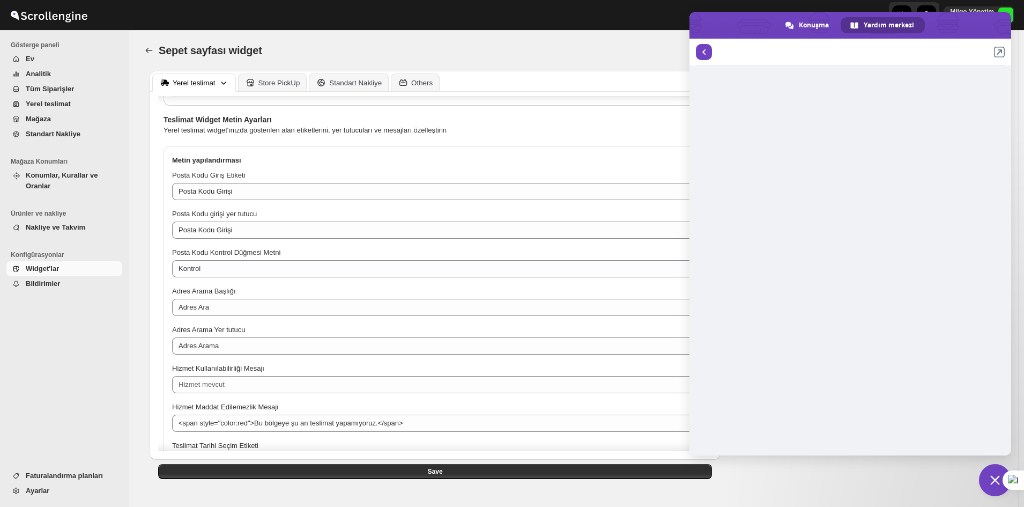
scroll to position [590, 0]
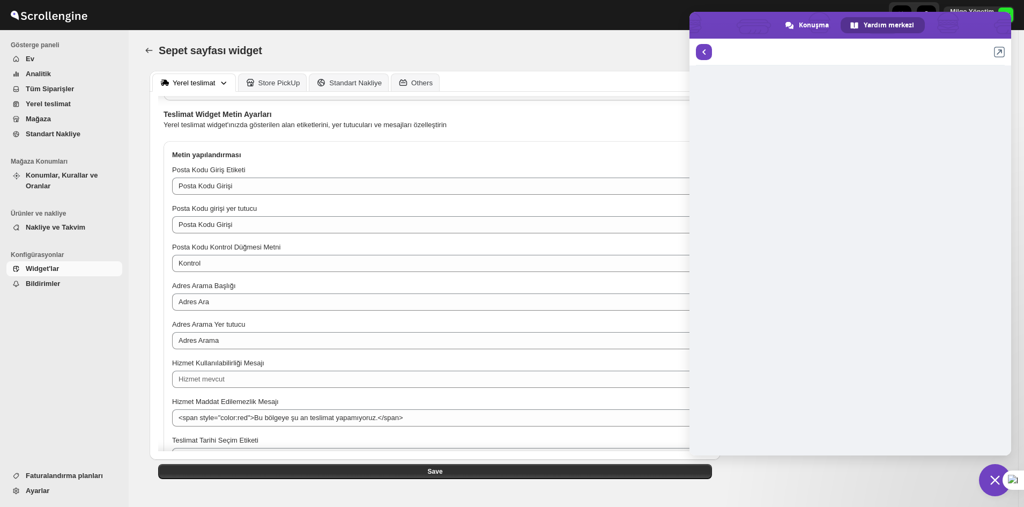
click at [993, 479] on span "Sohbeti kapat" at bounding box center [995, 480] width 10 height 10
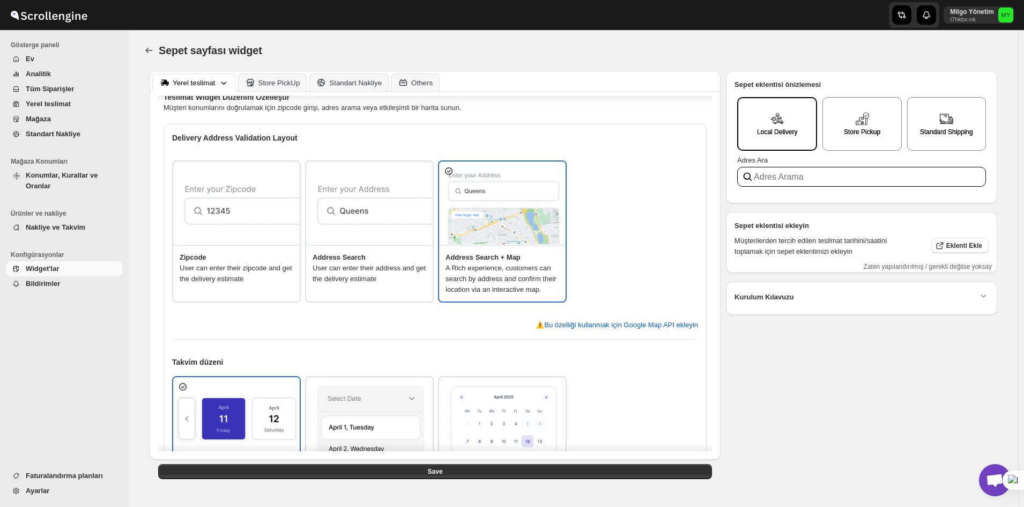
scroll to position [0, 0]
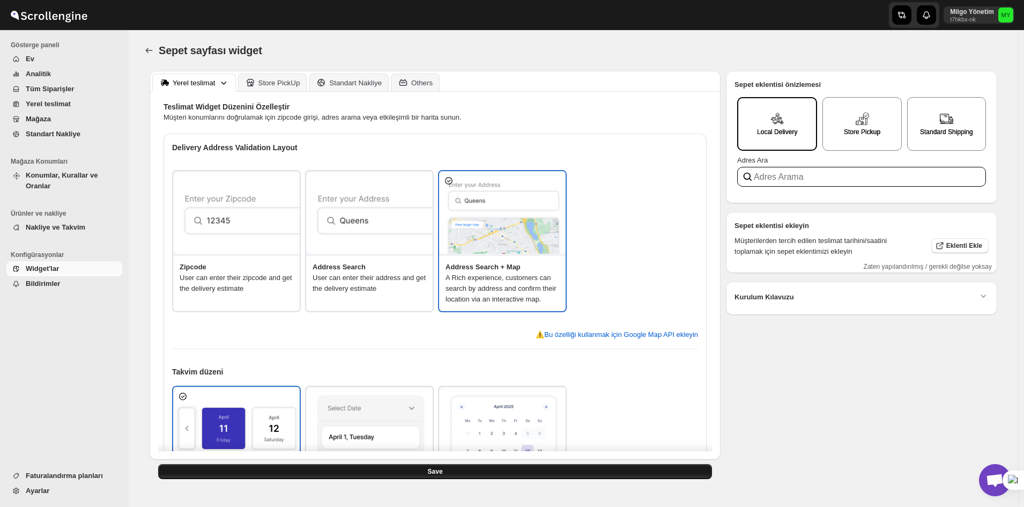
click at [527, 465] on button "Save" at bounding box center [435, 471] width 554 height 15
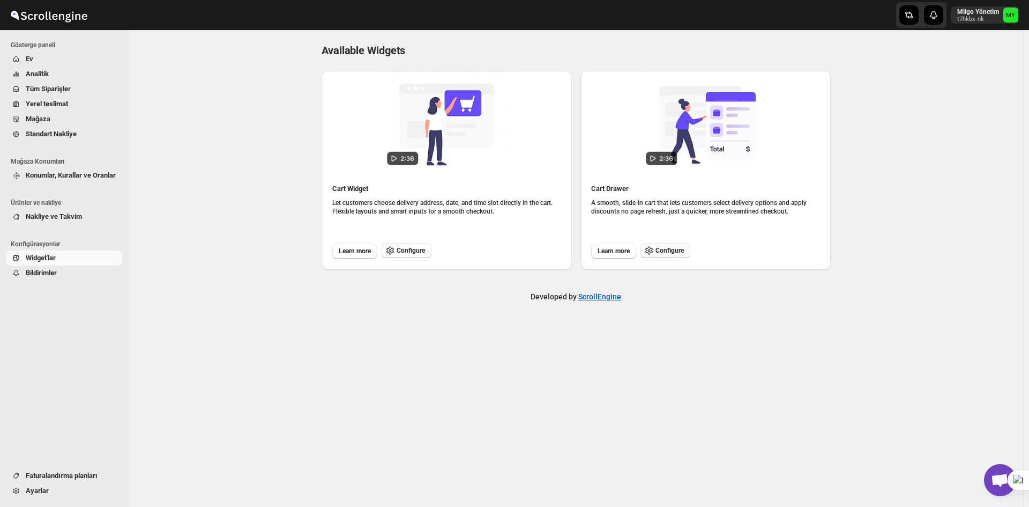
click at [656, 249] on button "Configure" at bounding box center [666, 250] width 50 height 15
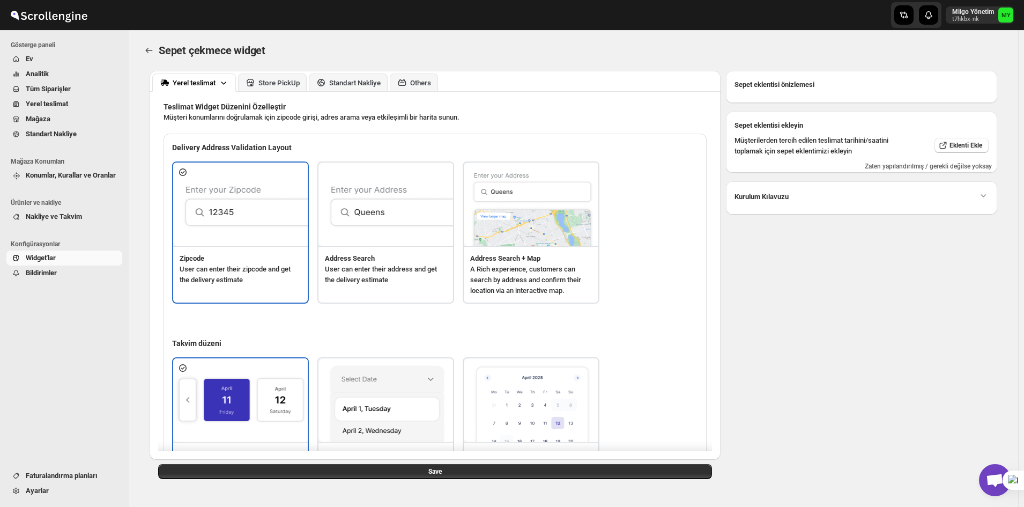
type textarea "Enter Your Zip Code"
type textarea "ZIP Code"
type textarea "Check"
type textarea "Search Address"
type textarea "Type address to search"
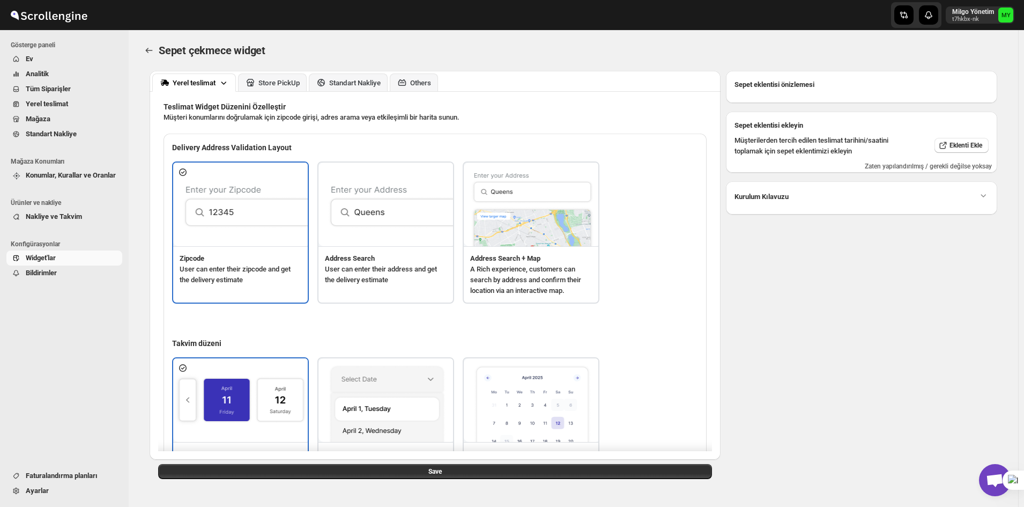
type textarea "Service not available."
type textarea "Select a date."
type textarea "Select preferred time slot."
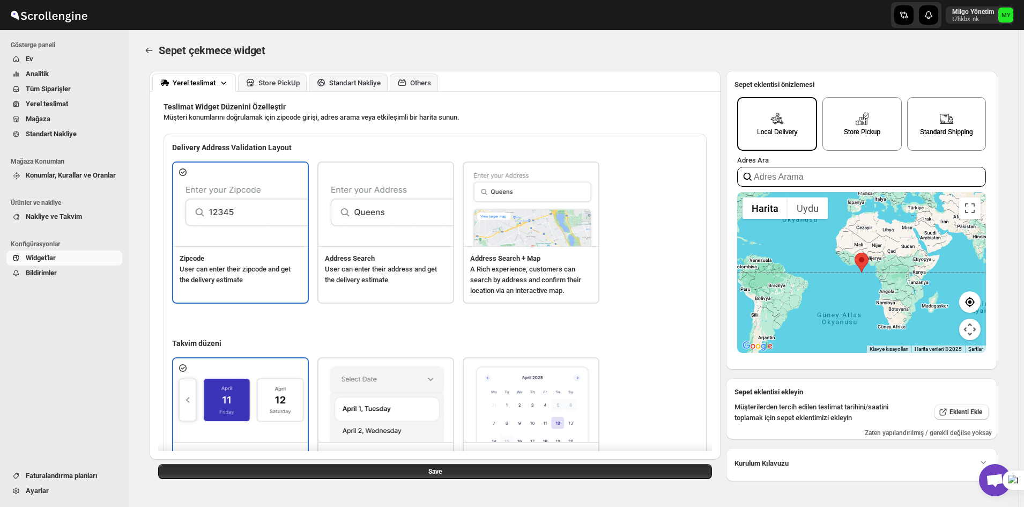
click at [522, 221] on img at bounding box center [532, 204] width 137 height 84
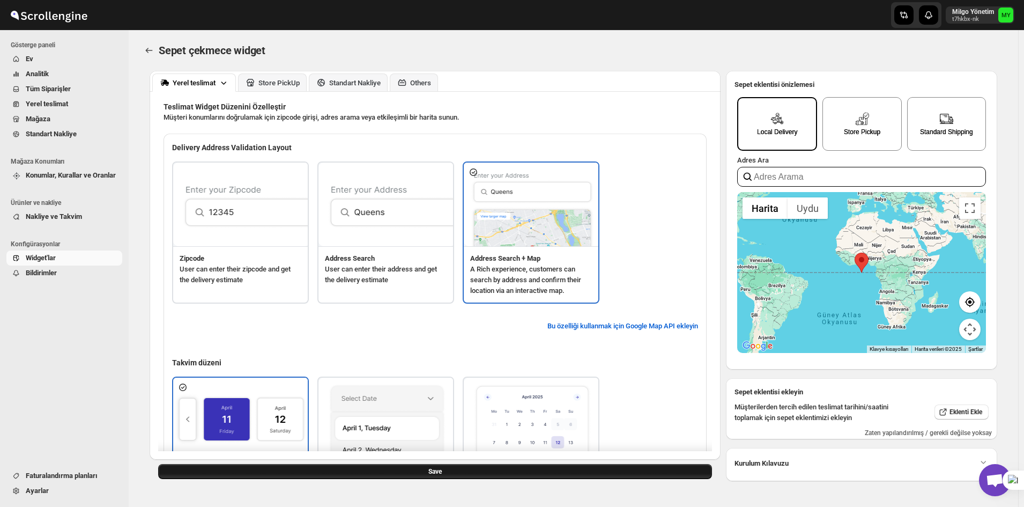
click at [486, 470] on button "Save" at bounding box center [435, 471] width 554 height 15
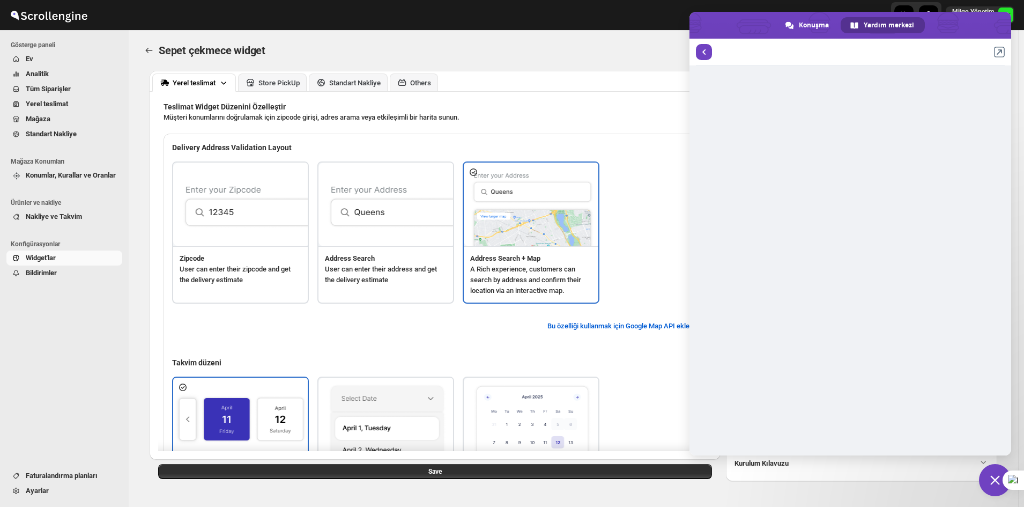
click at [592, 125] on div "Teslimat Widget Düzenini Özelleştir Müşteri konumlarını doğrulamak için zipcode…" at bounding box center [434, 386] width 543 height 570
click at [991, 484] on span "Sohbeti kapat" at bounding box center [995, 480] width 10 height 10
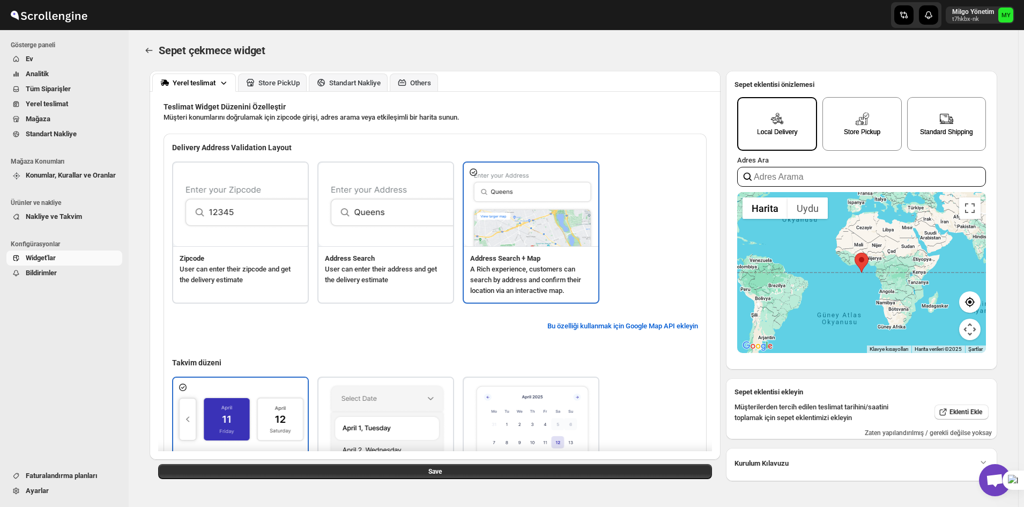
click at [442, 124] on div "Teslimat Widget Düzenini Özelleştir Müşteri konumlarını doğrulamak için zipcode…" at bounding box center [434, 386] width 543 height 570
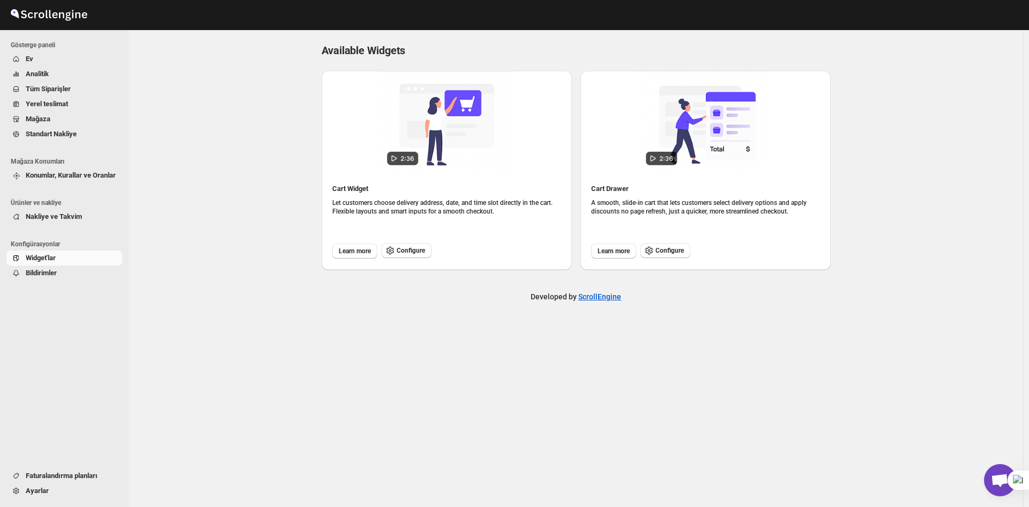
click at [442, 121] on img at bounding box center [446, 122] width 134 height 102
click at [415, 252] on span "Configure" at bounding box center [411, 250] width 28 height 9
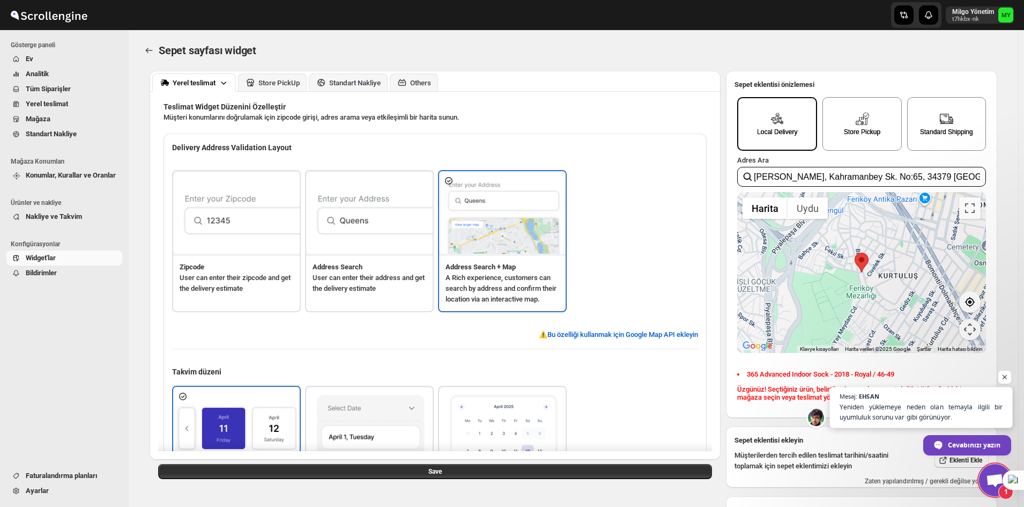
click at [935, 417] on span "Yeniden yüklemeye neden olan temayla ilgili bir uyumluluk sorunu var gibi görün…" at bounding box center [920, 411] width 163 height 21
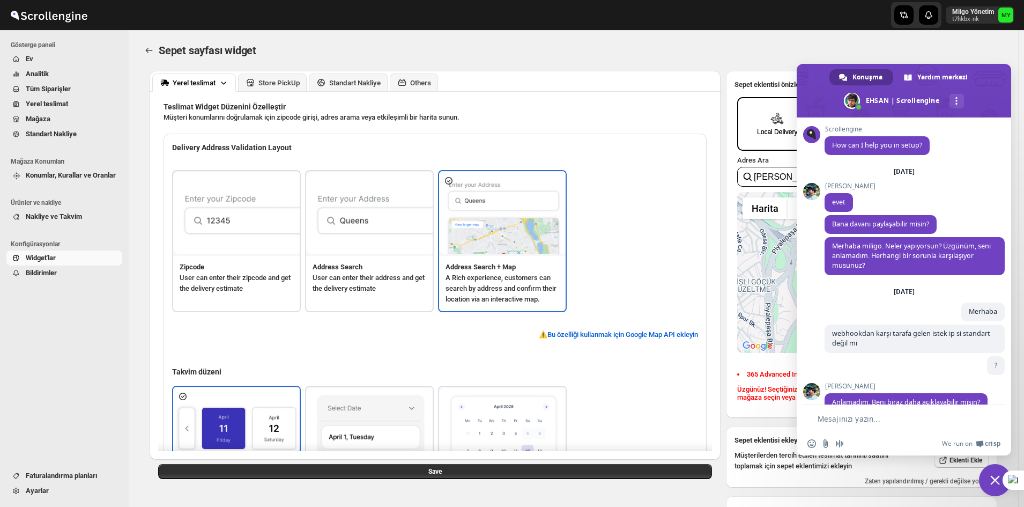
scroll to position [3946, 0]
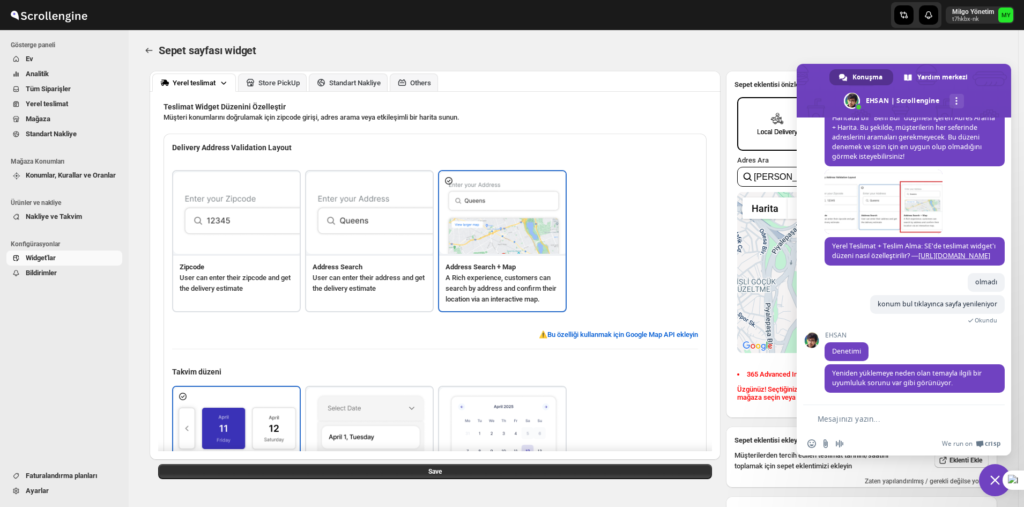
click at [857, 422] on textarea "Mesajınızı yazın..." at bounding box center [896, 419] width 159 height 10
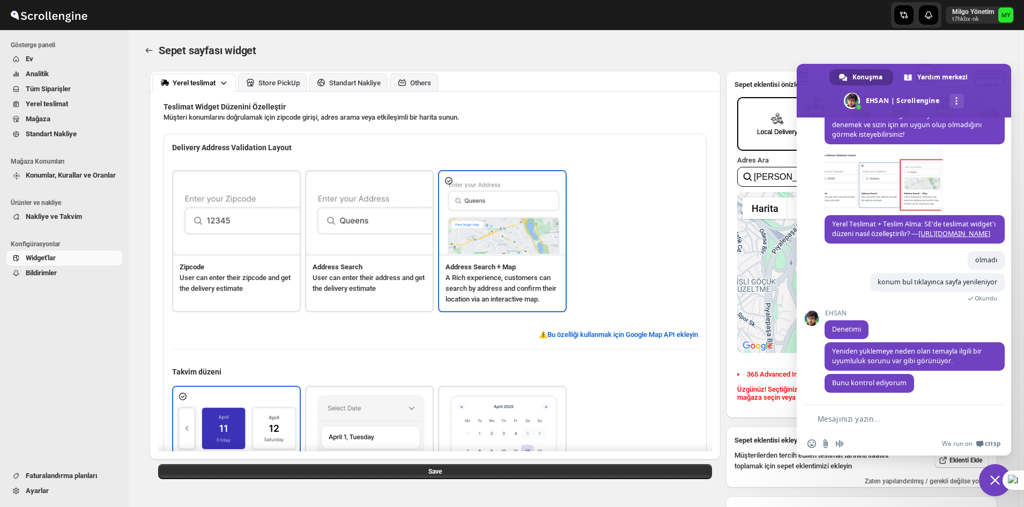
scroll to position [3968, 0]
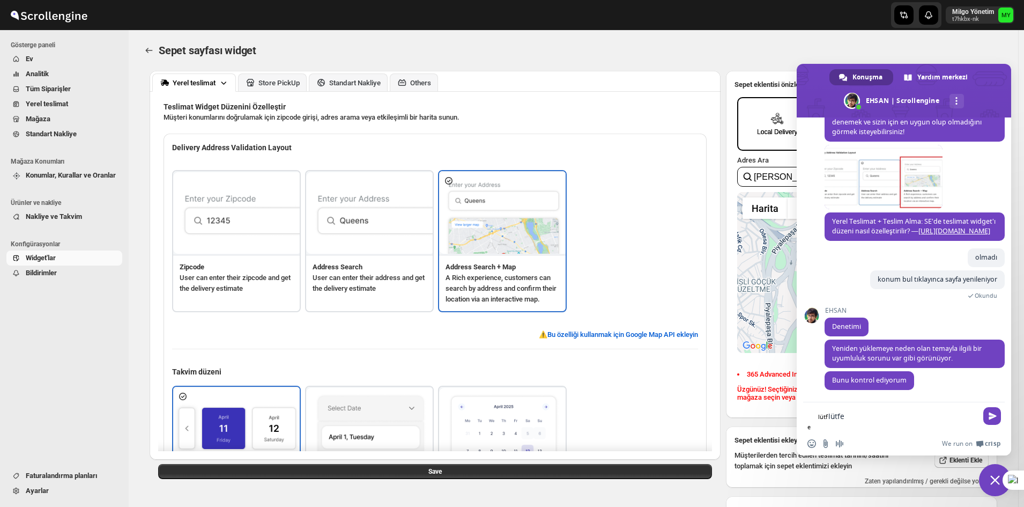
type textarea "lütfen"
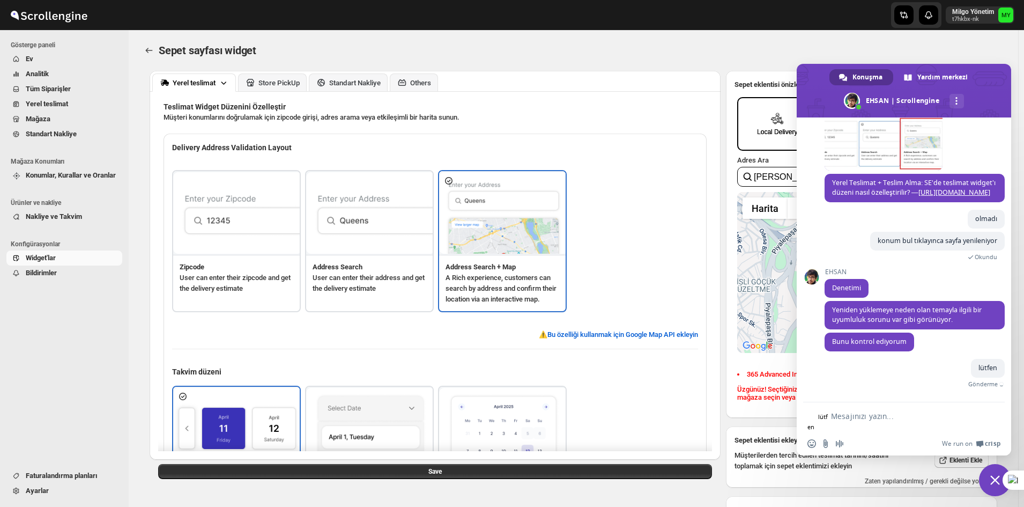
scroll to position [3995, 0]
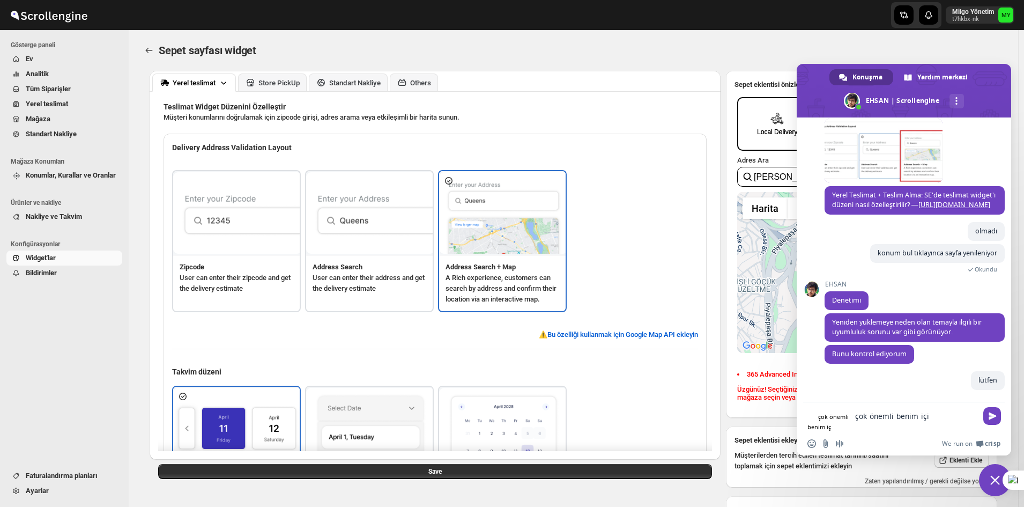
type textarea "çok önemli benim için"
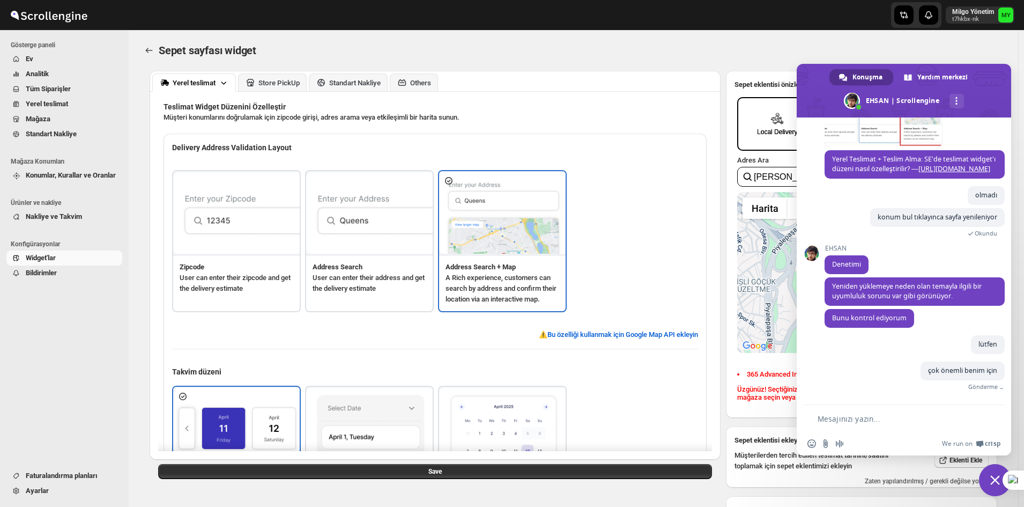
scroll to position [4017, 0]
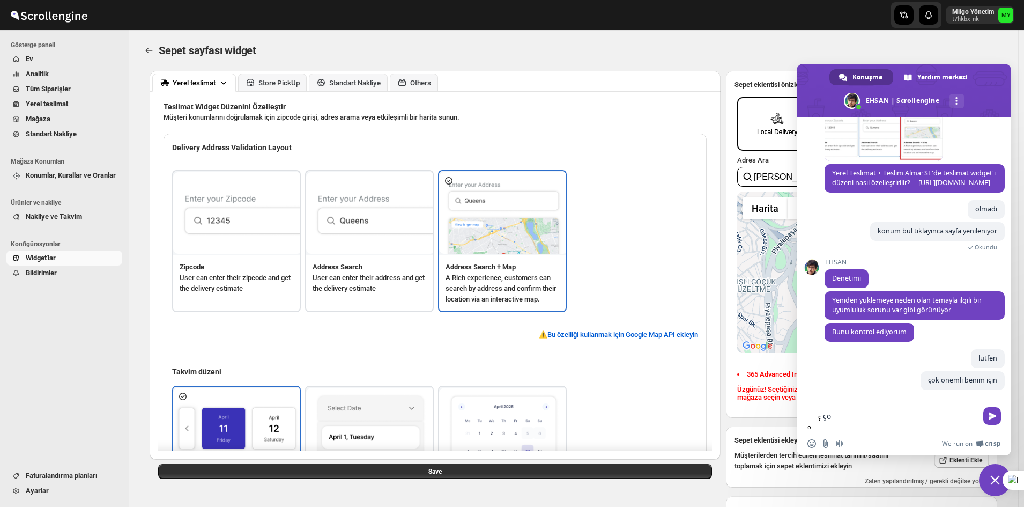
type textarea "çok"
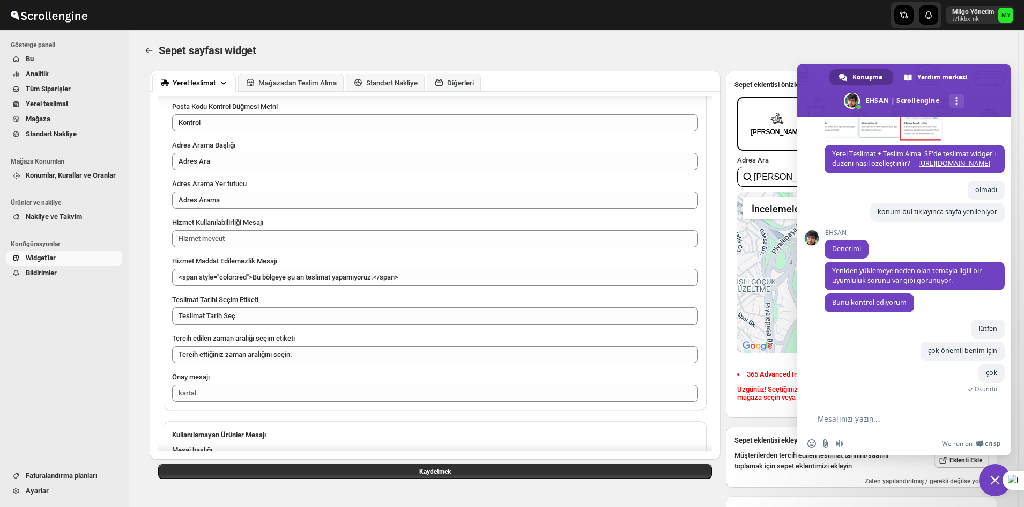
scroll to position [858, 0]
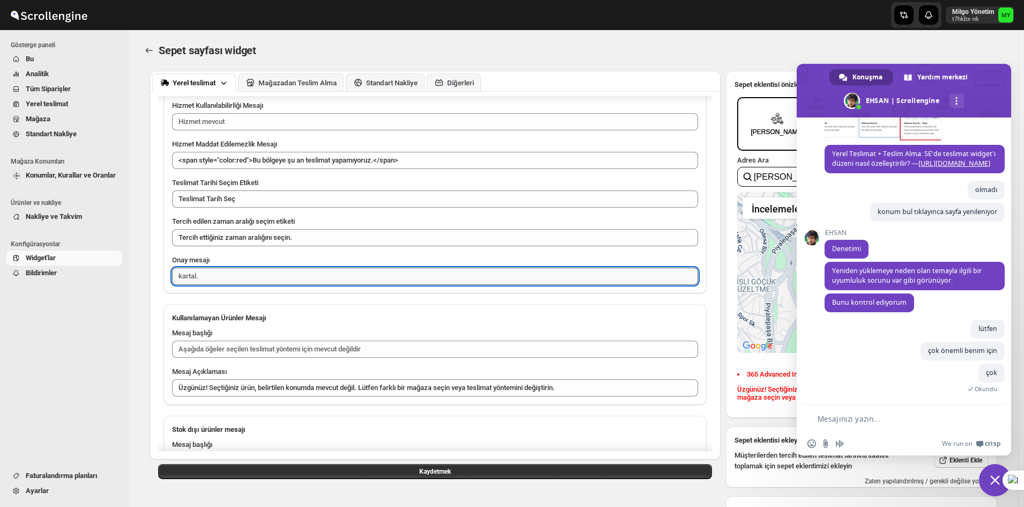
click at [412, 279] on textarea "Onay mesajı" at bounding box center [435, 275] width 526 height 17
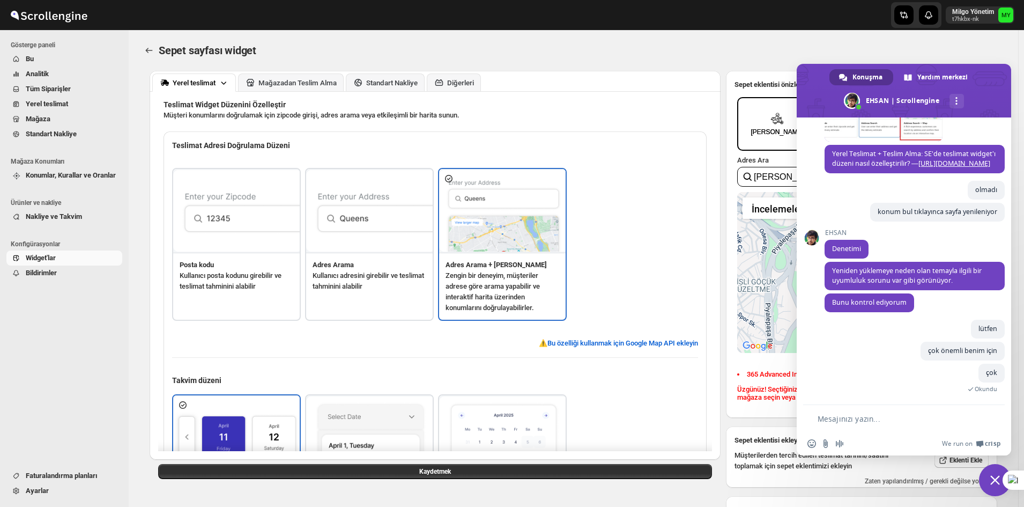
scroll to position [0, 0]
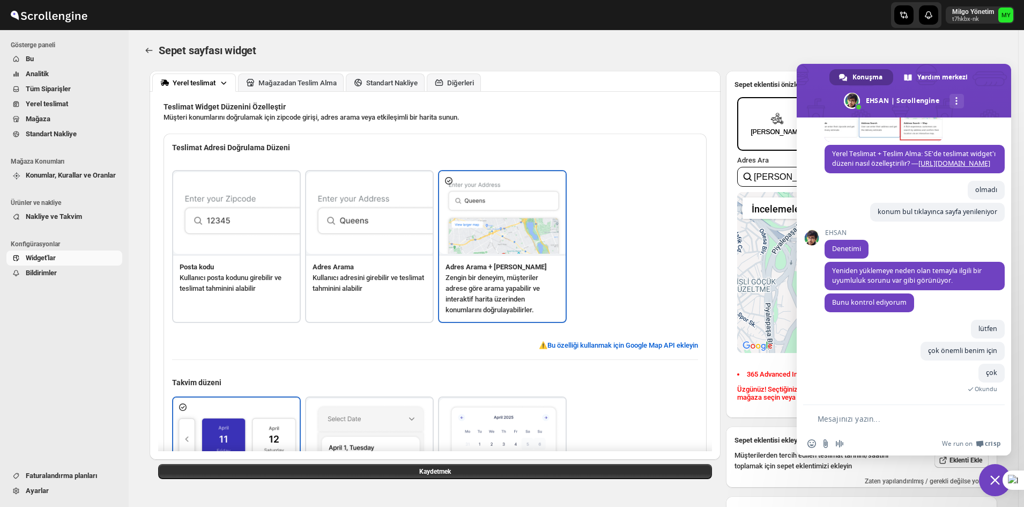
click at [992, 476] on span "Sohbeti kapat" at bounding box center [995, 480] width 10 height 10
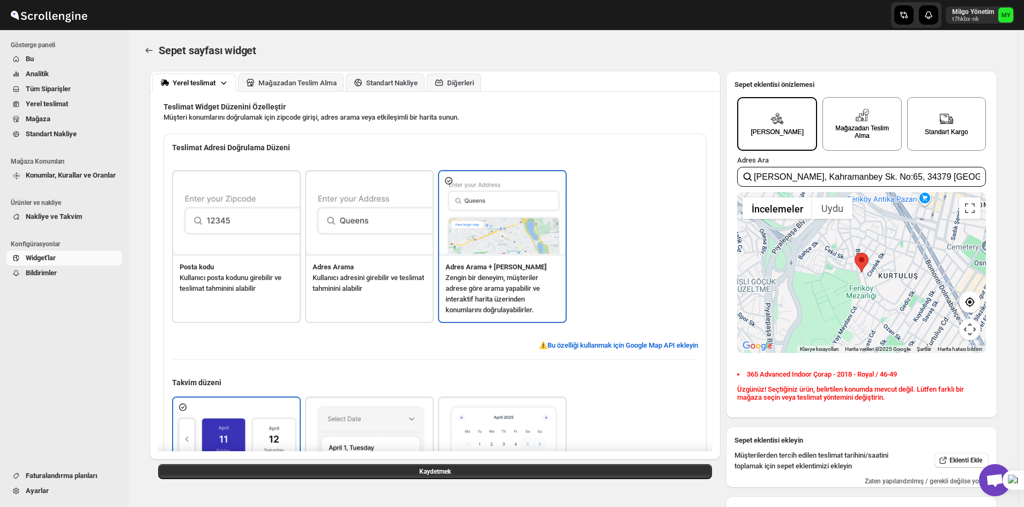
scroll to position [4060, 0]
click at [974, 307] on icon at bounding box center [970, 302] width 10 height 10
type input "Yıldız, Yıldız Şale Köşkü Büyükşehir Belediyesi Şehir [STREET_ADDRESS]"
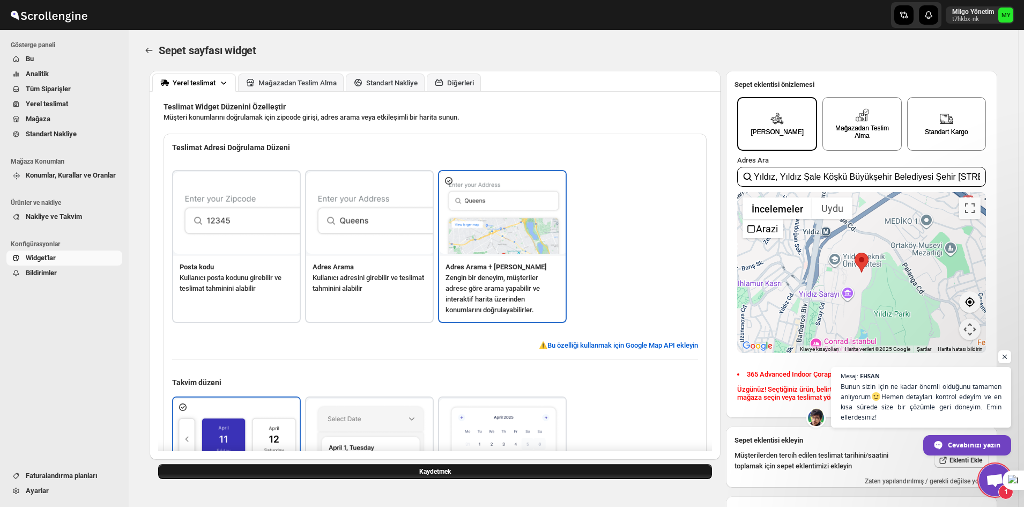
scroll to position [4105, 0]
click at [863, 414] on span "Bunun sizin için ne kadar önemli olduğunu tamamen anlıyorum Hemen detayları kon…" at bounding box center [920, 401] width 163 height 41
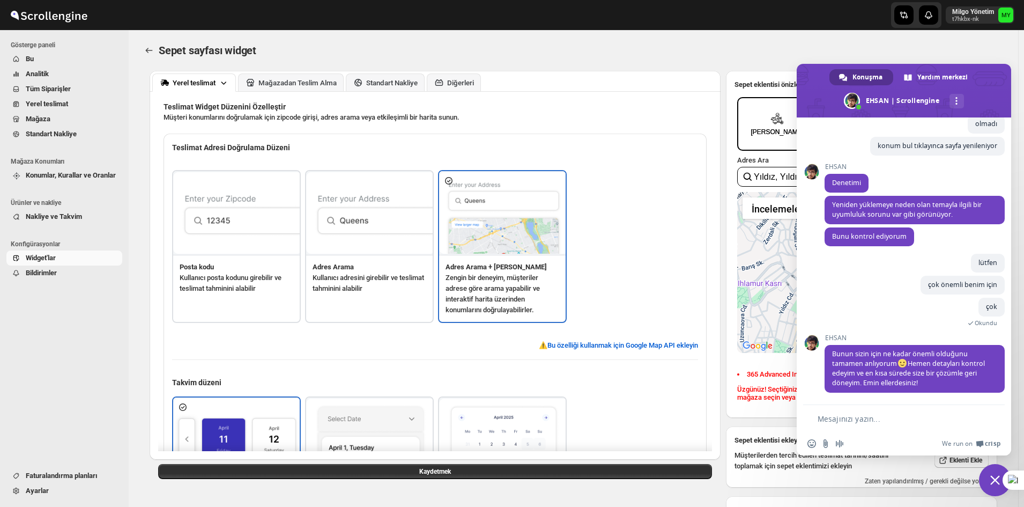
click at [855, 415] on textarea "Mesajınızı yazın..." at bounding box center [896, 419] width 159 height 10
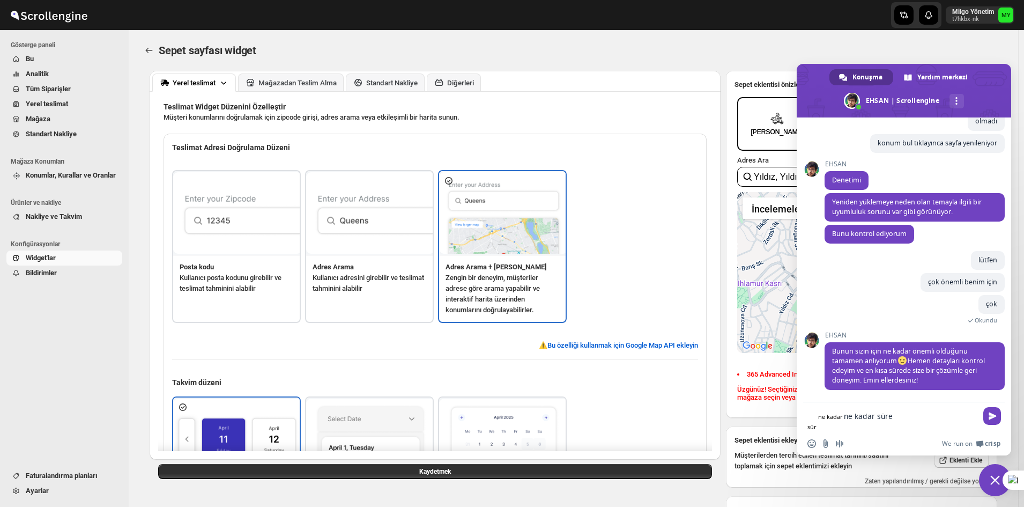
type textarea "ne kadar sürer"
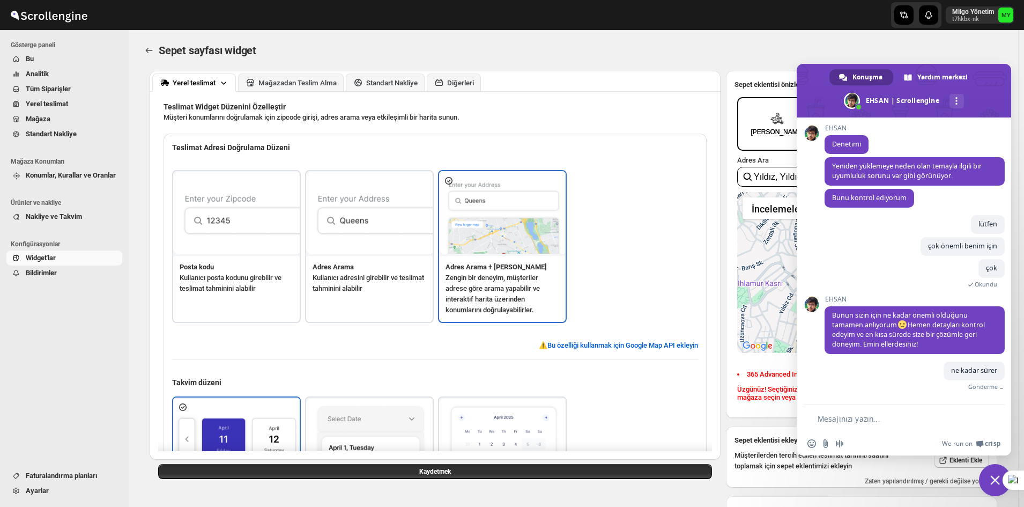
scroll to position [4131, 0]
type textarea "tüm müşterilerim beklemekte"
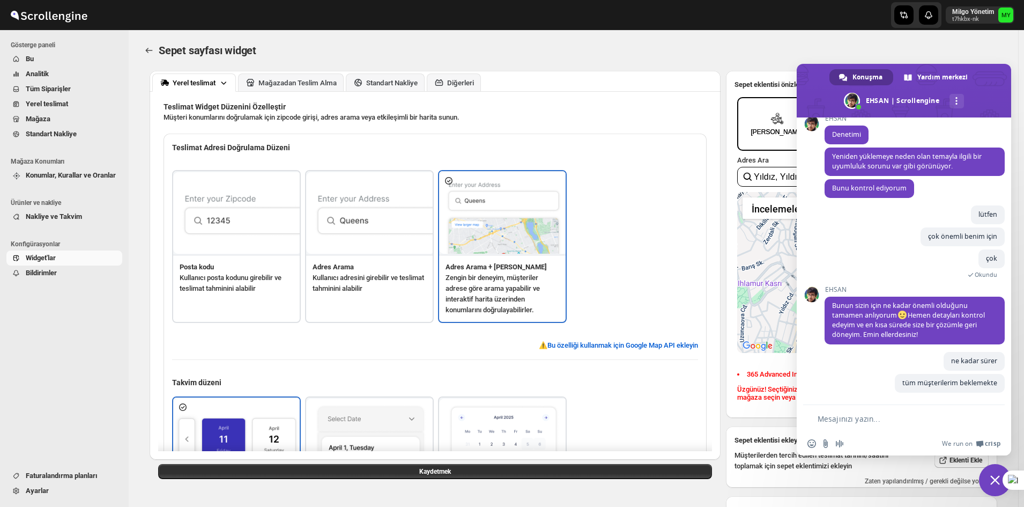
scroll to position [4153, 0]
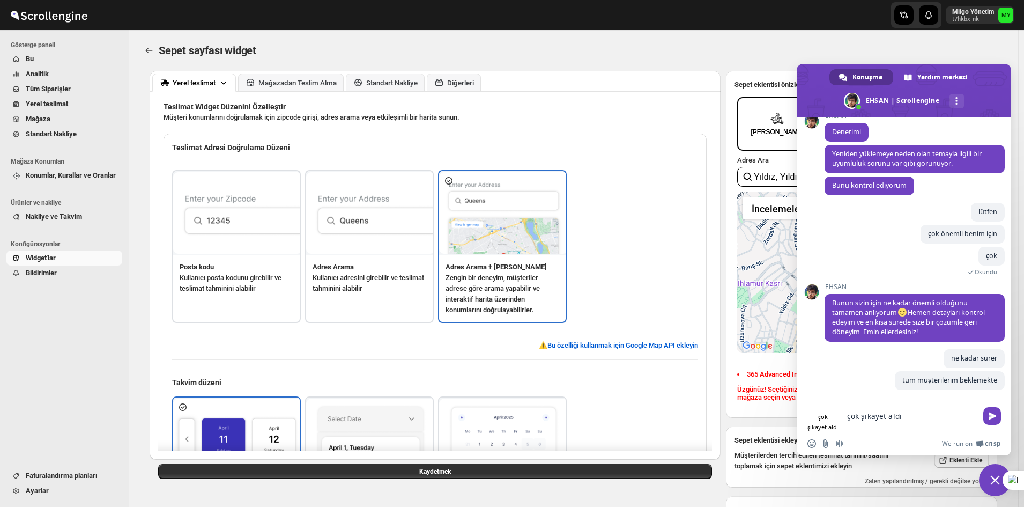
type textarea "çok şikayet aldık"
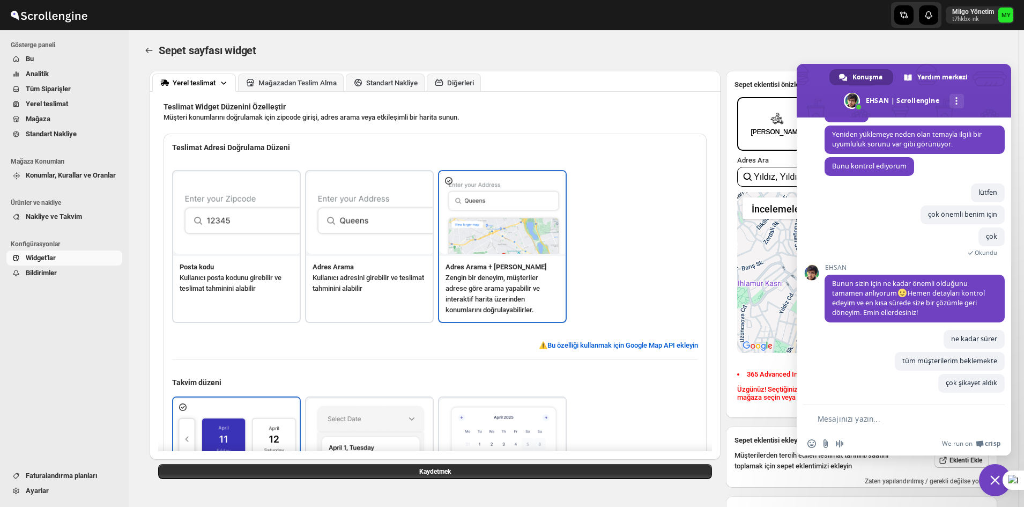
scroll to position [4175, 0]
click at [335, 229] on img at bounding box center [370, 213] width 129 height 82
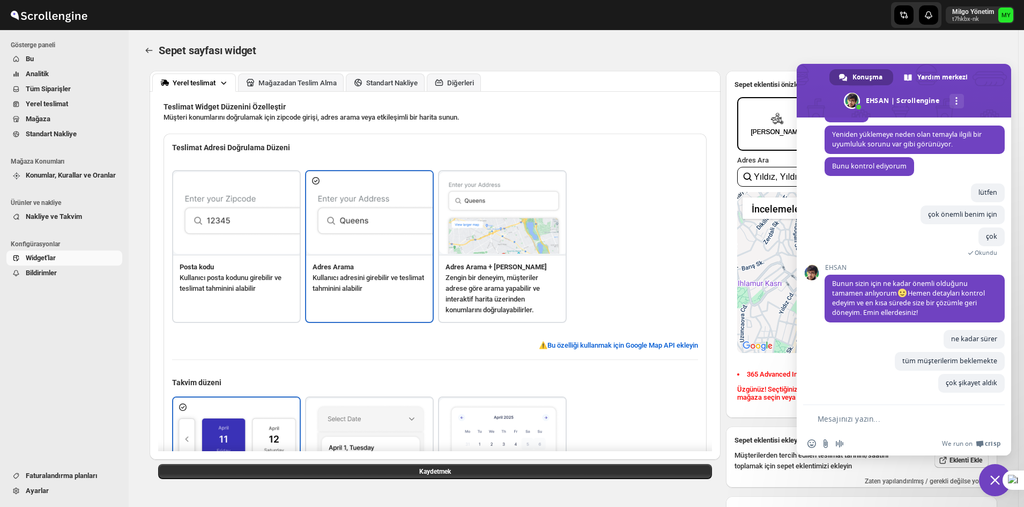
click at [1001, 479] on span "Sohbeti kapat" at bounding box center [995, 480] width 32 height 32
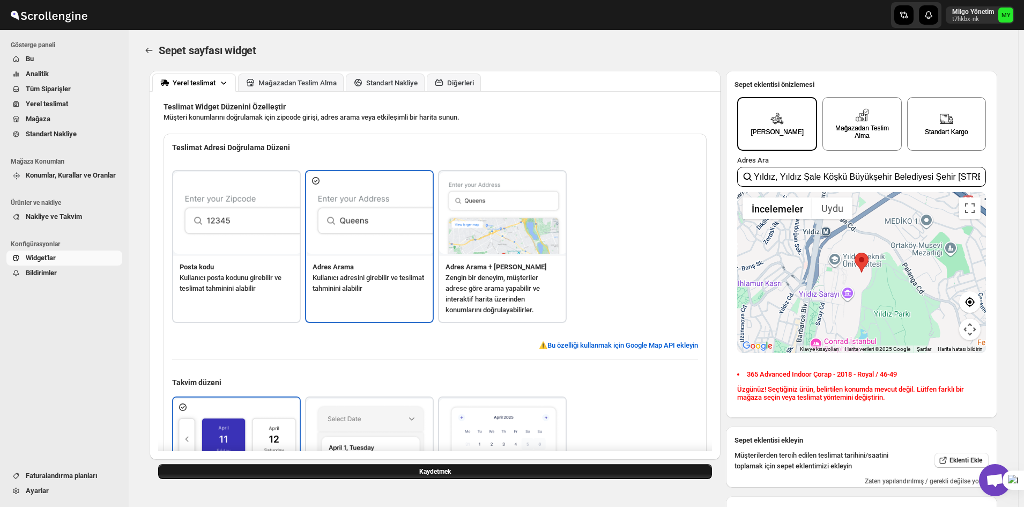
click at [629, 464] on button "Kaydetmek" at bounding box center [435, 471] width 554 height 15
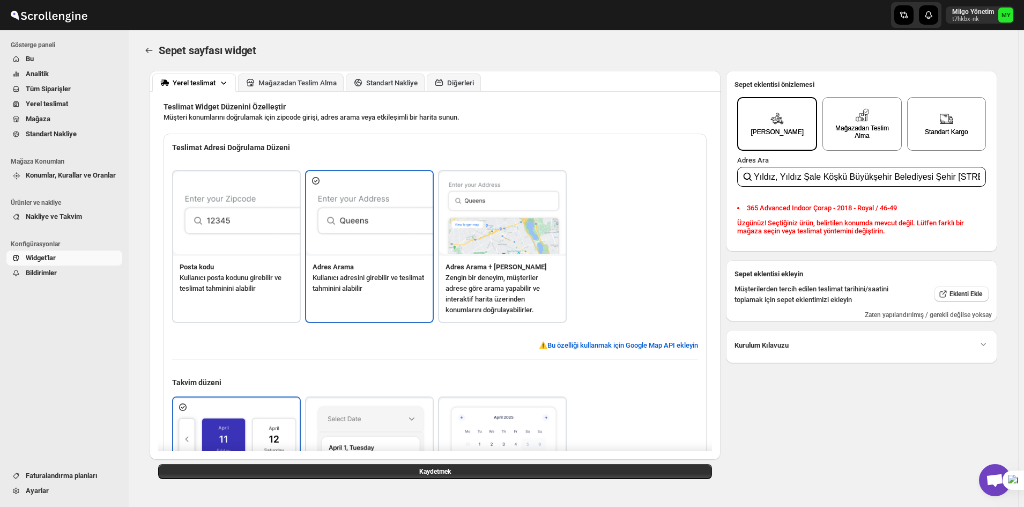
click at [989, 472] on span "Açık sohbet" at bounding box center [995, 480] width 32 height 32
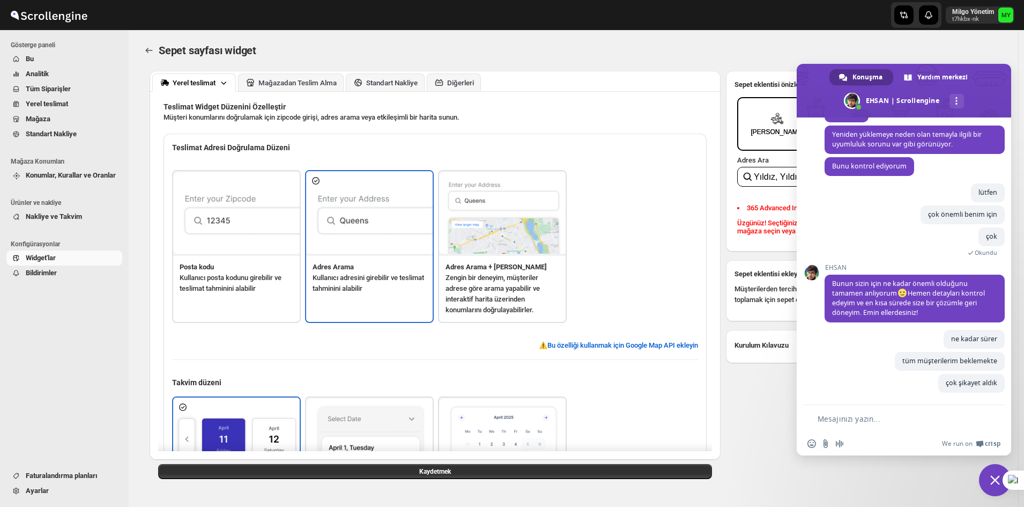
click at [989, 472] on span "Sohbeti kapat" at bounding box center [995, 480] width 32 height 32
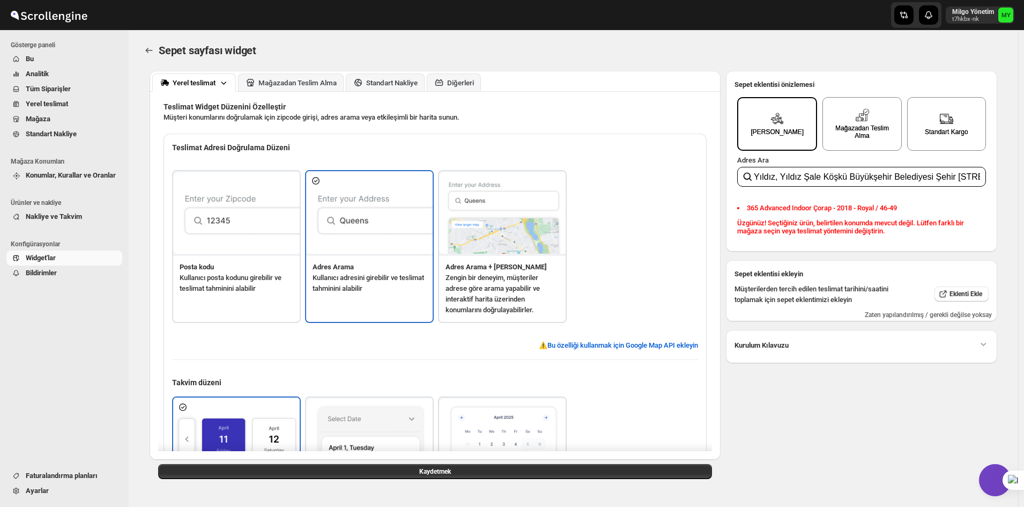
click at [988, 472] on span "Sohbeti kapat" at bounding box center [995, 480] width 32 height 32
click at [983, 480] on span "Açık sohbet" at bounding box center [995, 480] width 32 height 32
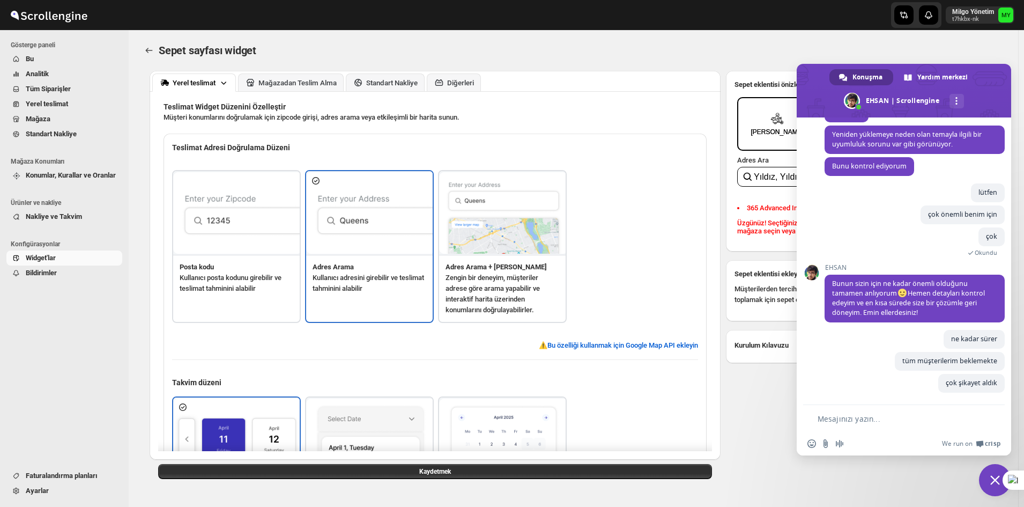
click at [984, 478] on span "Sohbeti kapat" at bounding box center [995, 480] width 32 height 32
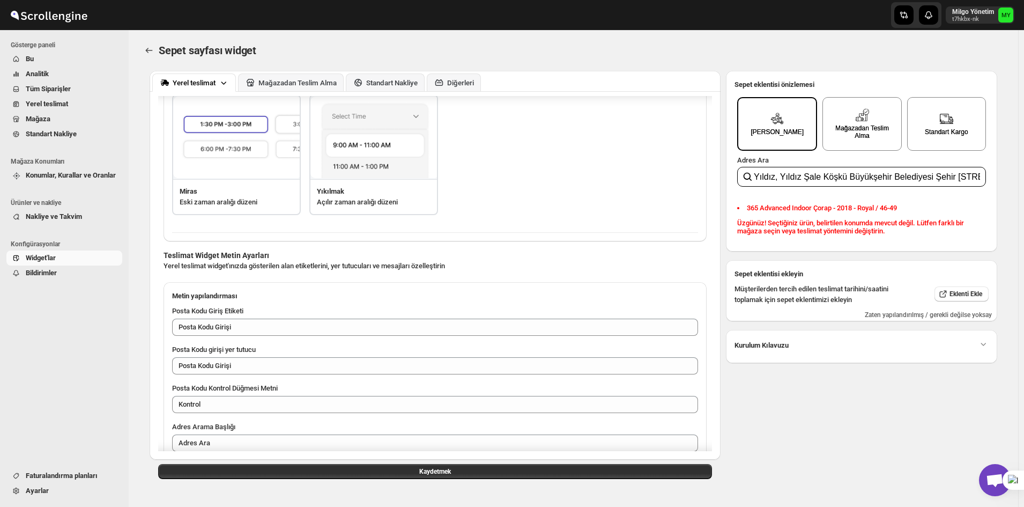
scroll to position [403, 0]
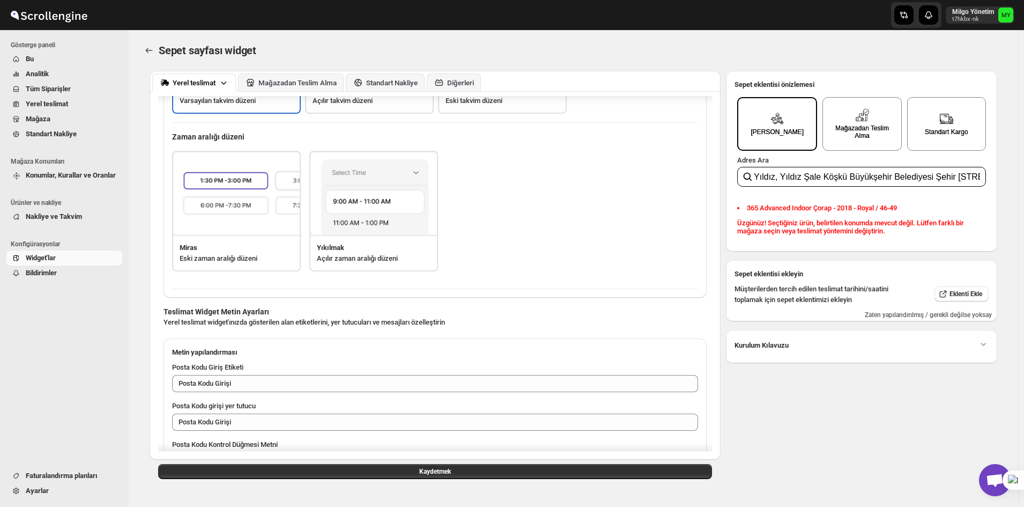
click at [461, 73] on div "Yerel teslimat Mağazadan Teslim Alma Standart Nakliye Diğerleri" at bounding box center [435, 81] width 571 height 21
click at [463, 77] on div "Diğerleri" at bounding box center [454, 82] width 40 height 11
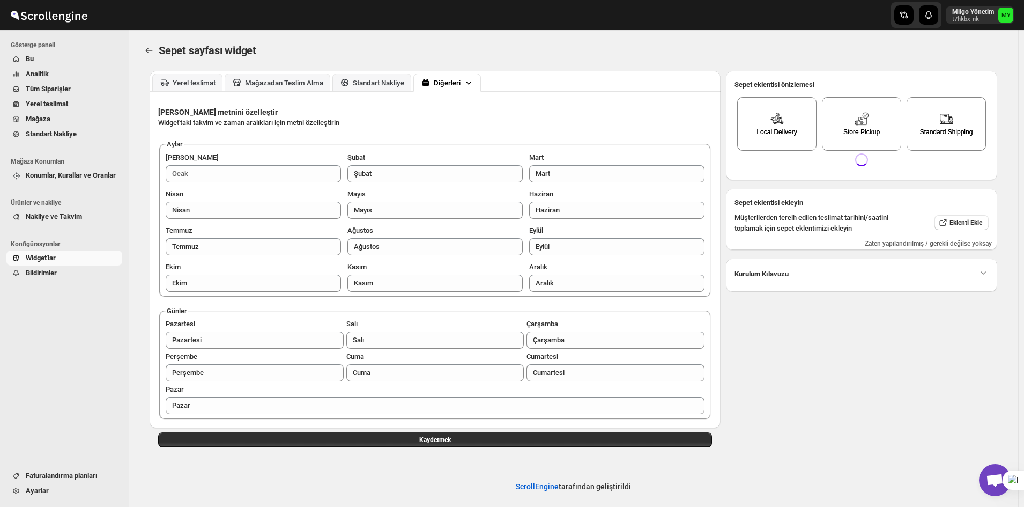
scroll to position [0, 0]
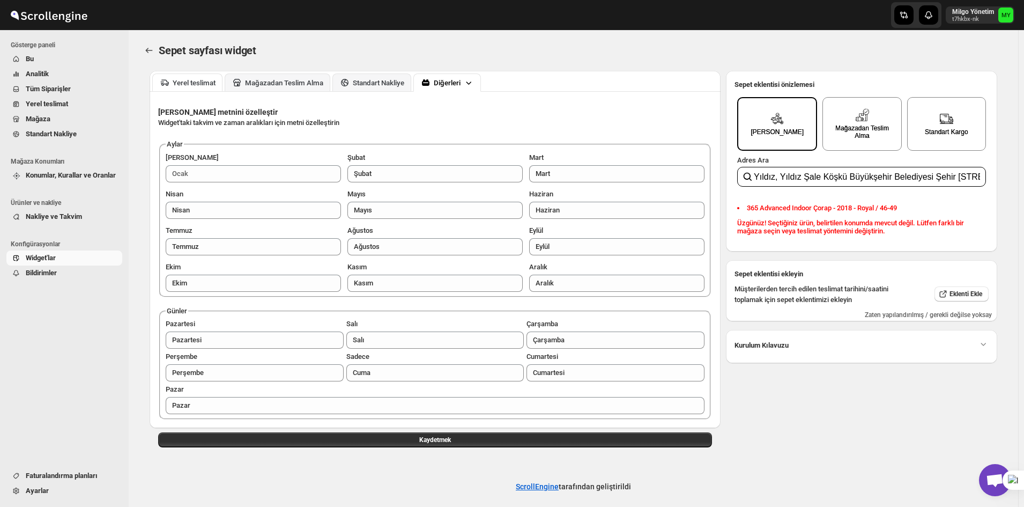
click at [198, 79] on font "Yerel teslimat" at bounding box center [194, 83] width 43 height 8
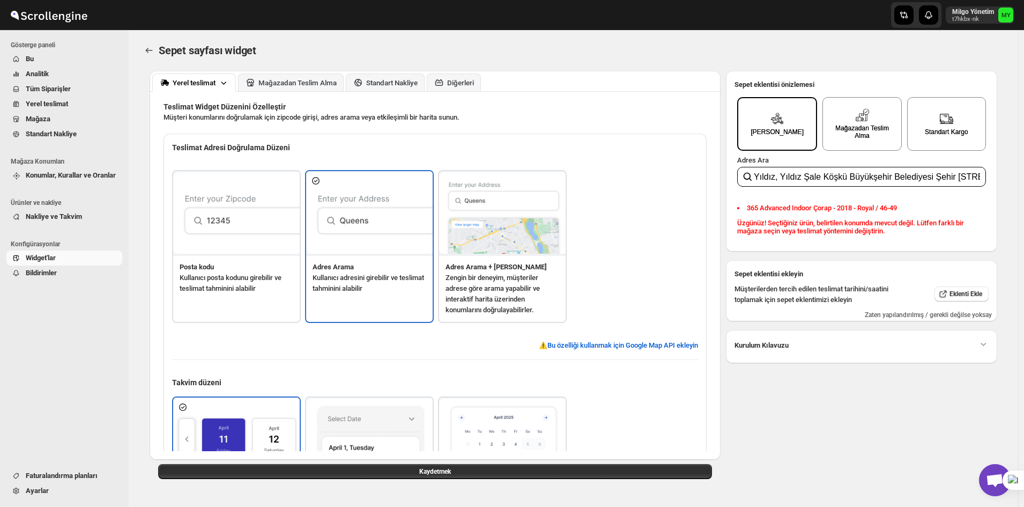
click at [513, 226] on img at bounding box center [503, 213] width 129 height 82
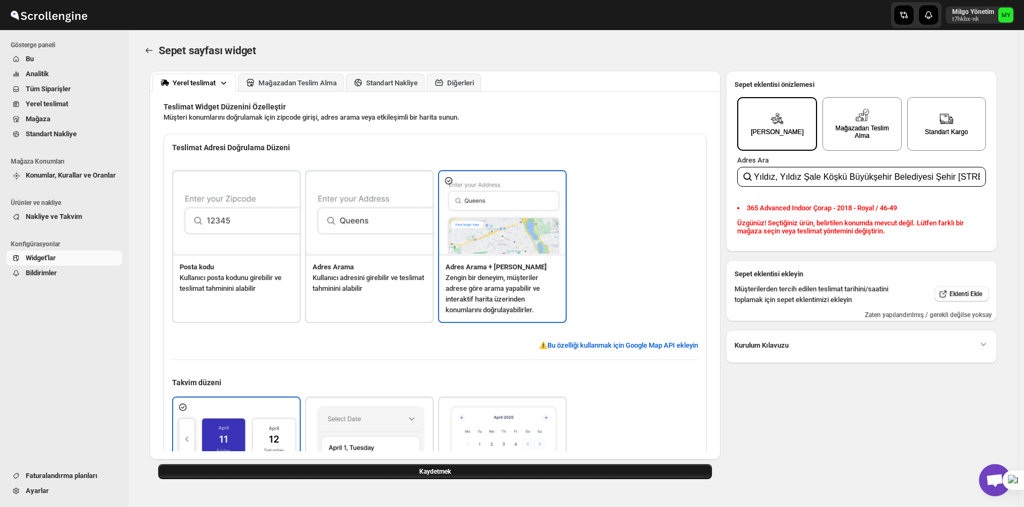
click at [480, 468] on button "Kaydetmek" at bounding box center [435, 471] width 554 height 15
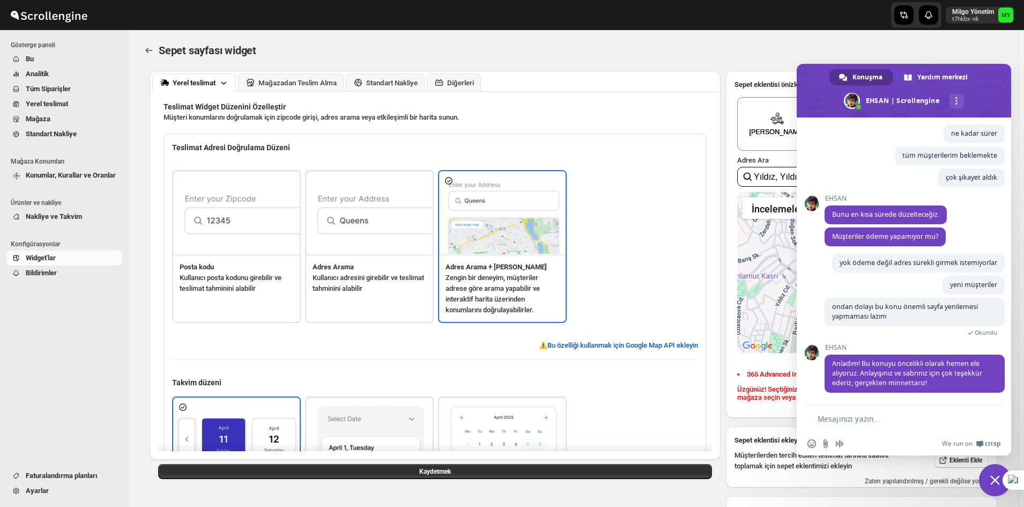
scroll to position [4380, 0]
click at [992, 474] on span "Sohbeti kapat" at bounding box center [995, 480] width 32 height 32
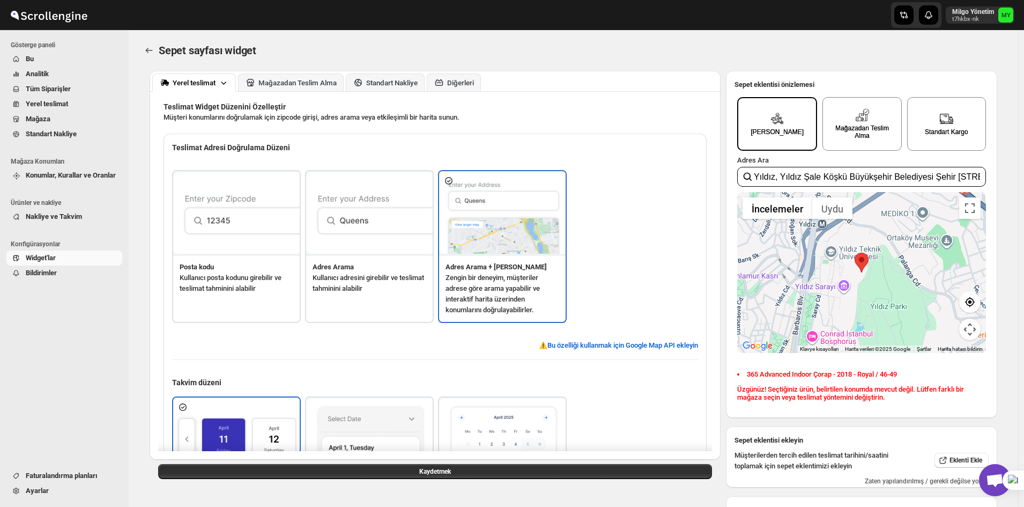
click at [992, 474] on span "Açık sohbet" at bounding box center [995, 480] width 18 height 15
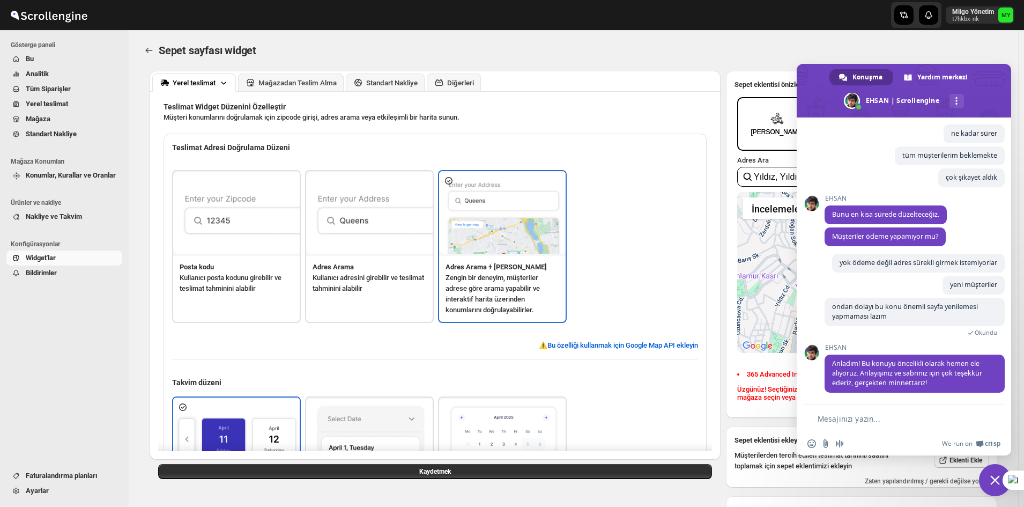
click at [860, 420] on textarea "Mesajınızı yazın..." at bounding box center [896, 419] width 159 height 10
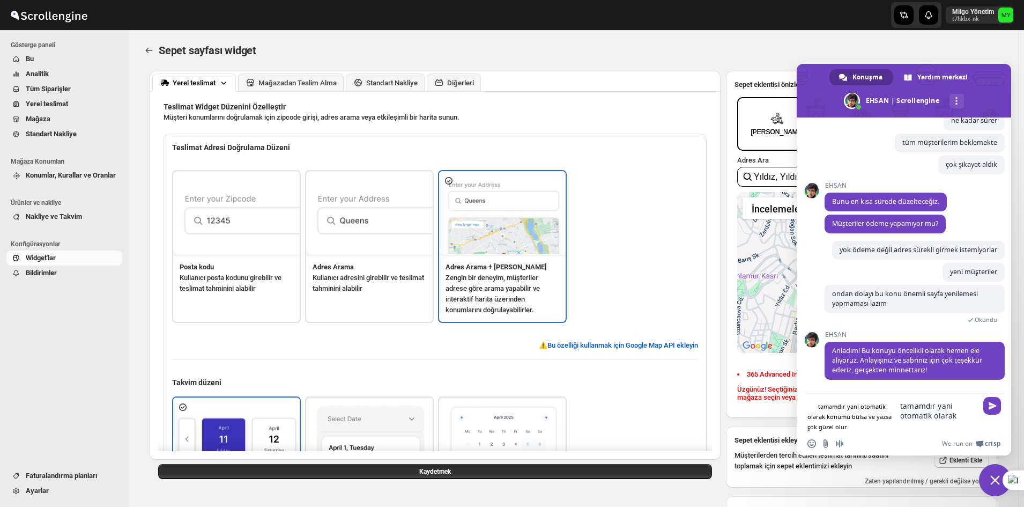
type textarea "tamamdır yani otomatik olarak konumu bulsa ve yazsa çok güzel olur"
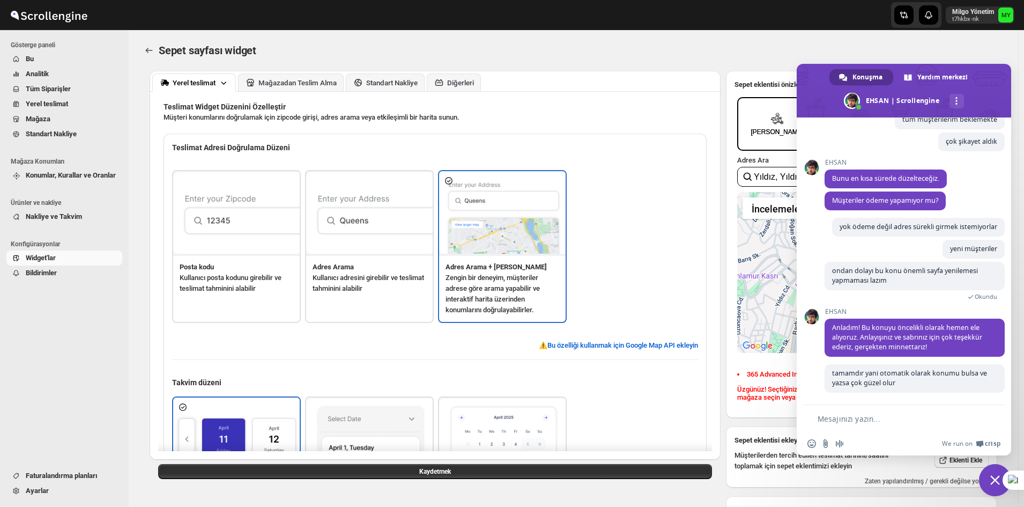
scroll to position [4415, 0]
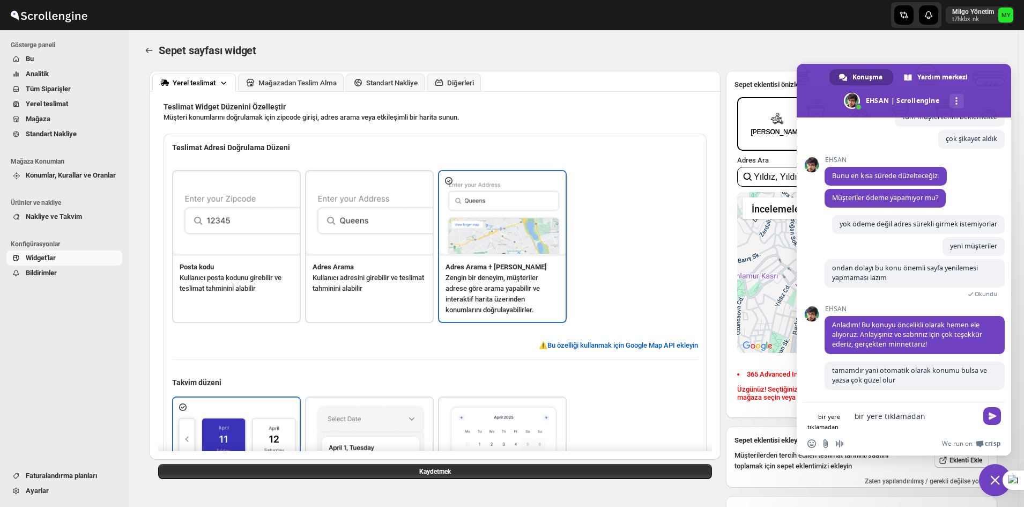
type textarea "bir yere tıklamadan"
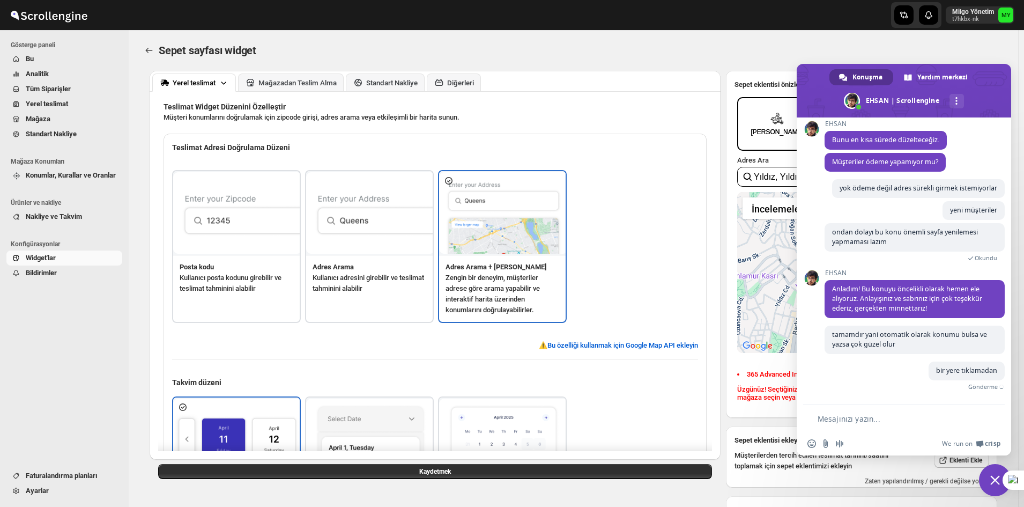
scroll to position [4437, 0]
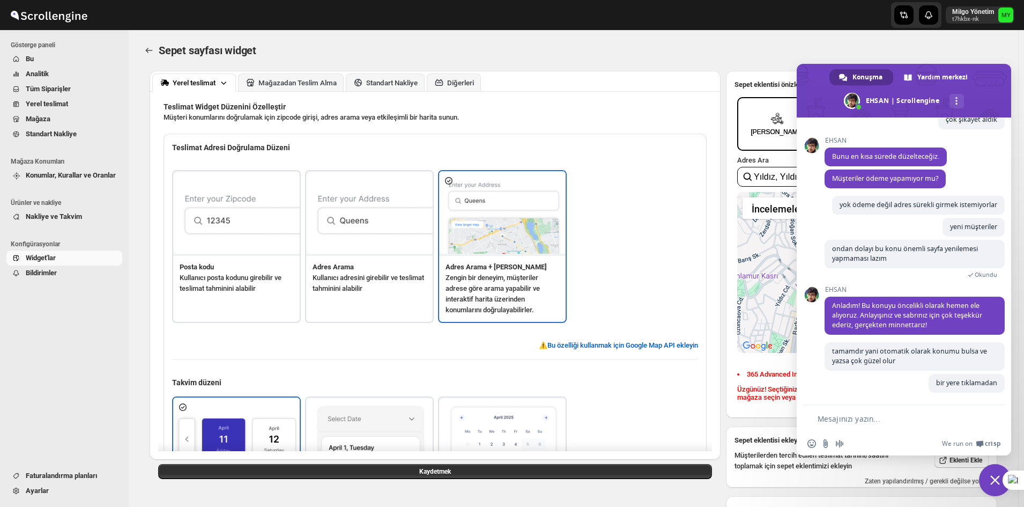
click at [852, 409] on form at bounding box center [891, 419] width 169 height 29
click at [848, 414] on textarea "Mesajınızı yazın..." at bounding box center [896, 419] width 159 height 10
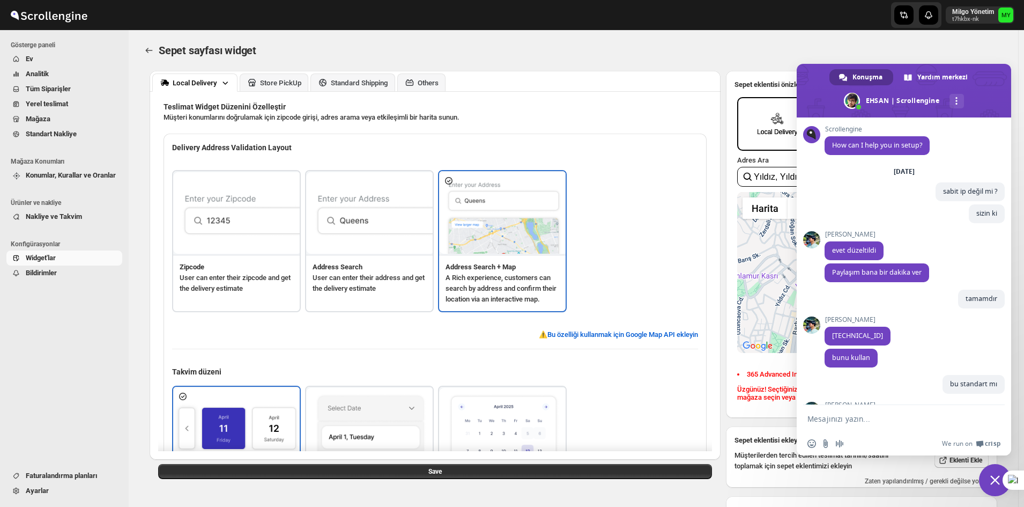
scroll to position [3857, 0]
